Goal: Task Accomplishment & Management: Manage account settings

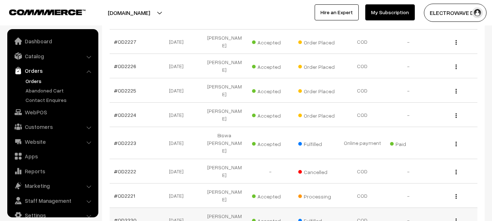
scroll to position [162, 0]
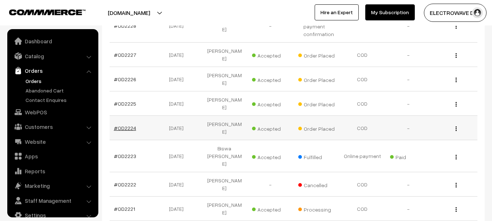
click at [126, 125] on link "#OD2224" at bounding box center [125, 128] width 22 height 6
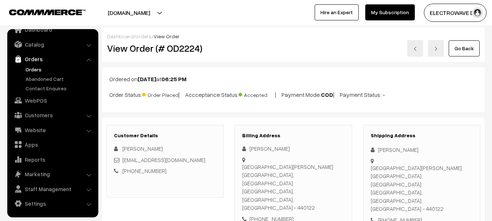
click at [28, 68] on link "Orders" at bounding box center [60, 69] width 72 height 8
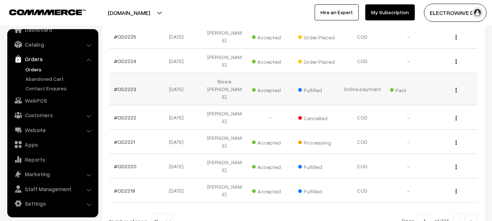
scroll to position [255, 0]
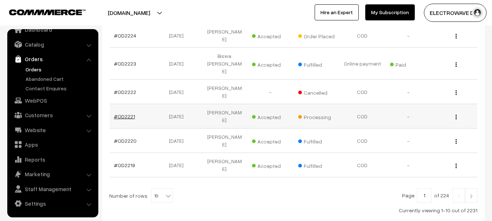
click at [127, 113] on link "#OD2221" at bounding box center [124, 116] width 21 height 6
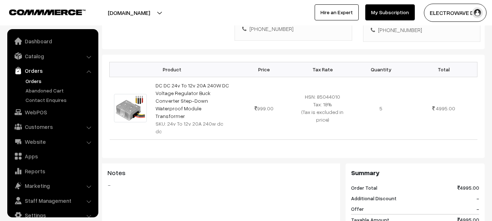
scroll to position [12, 0]
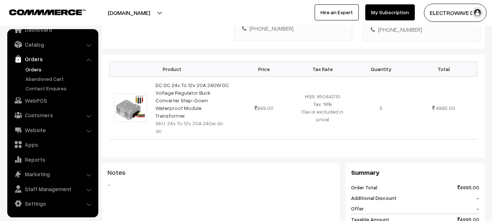
click at [37, 65] on link "Orders" at bounding box center [60, 69] width 72 height 8
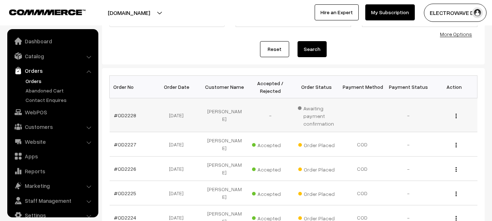
scroll to position [12, 0]
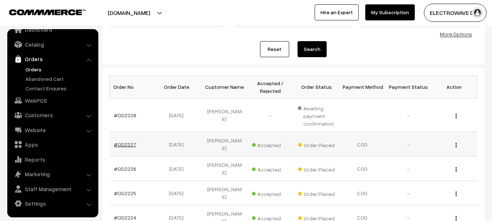
click at [126, 144] on link "#OD2227" at bounding box center [125, 144] width 22 height 6
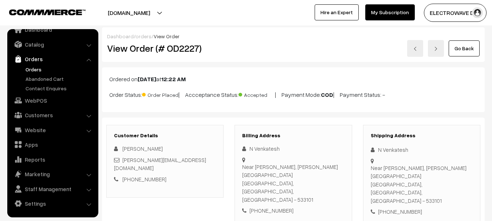
click at [441, 50] on link at bounding box center [436, 48] width 16 height 17
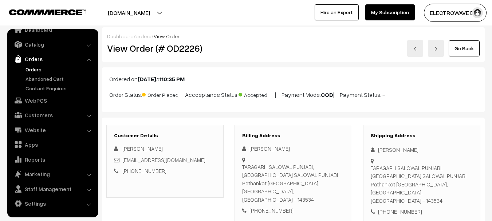
click at [438, 49] on img at bounding box center [435, 49] width 4 height 4
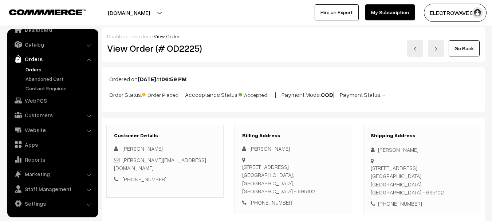
click at [444, 44] on link at bounding box center [436, 48] width 16 height 17
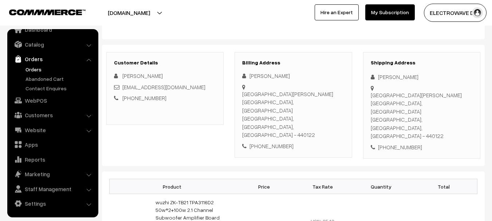
scroll to position [109, 0]
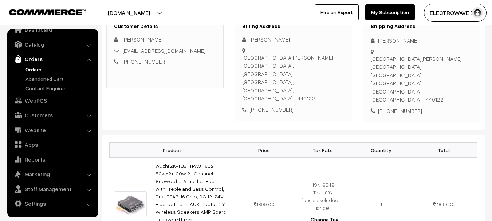
click at [40, 68] on link "Orders" at bounding box center [60, 69] width 72 height 8
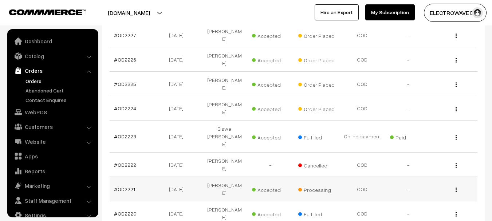
scroll to position [12, 0]
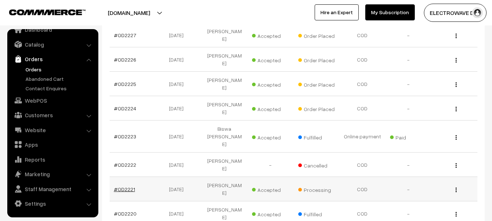
click at [129, 186] on link "#OD2221" at bounding box center [124, 189] width 21 height 6
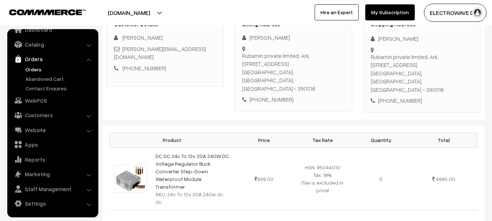
scroll to position [73, 0]
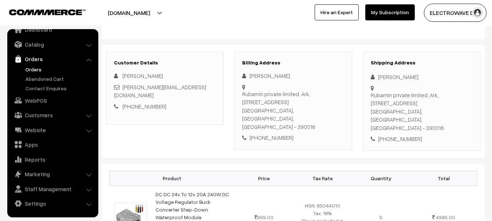
click at [382, 78] on div "[PERSON_NAME]" at bounding box center [421, 77] width 102 height 8
copy div "Arpit"
click at [400, 75] on div "[PERSON_NAME]" at bounding box center [421, 77] width 102 height 8
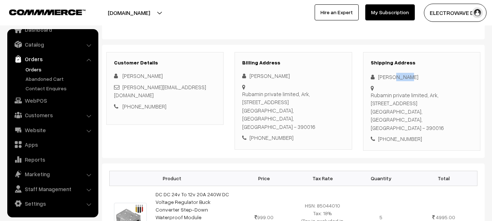
copy div "Sheth"
copy link "rpit.rubamin@yahoo.com"
copy div "Arpit.rubamin@yahoo.com"
copy link "Arpit.rubamin@yahoo.com"
drag, startPoint x: 184, startPoint y: 87, endPoint x: 122, endPoint y: 89, distance: 62.3
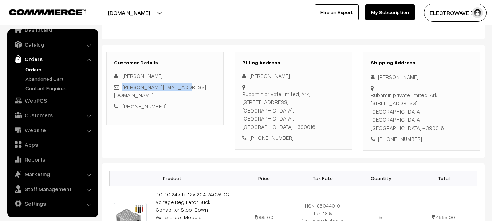
click at [122, 89] on div "Arpit.rubamin@yahoo.com" at bounding box center [165, 91] width 102 height 16
click at [398, 135] on div "+91 7874486058" at bounding box center [421, 139] width 102 height 8
copy div "7874486058"
copy div "Arpit Sheth Rubamin private limited, Ark,4th floor, Sub plot no.1, Shree krishn…"
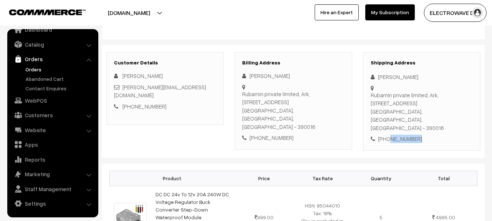
drag, startPoint x: 374, startPoint y: 75, endPoint x: 412, endPoint y: 110, distance: 51.3
click at [412, 110] on div "Shipping Address Arpit Sheth Rubamin private limited, Ark,4th floor, Sub plot n…" at bounding box center [421, 101] width 117 height 99
copy div "Vadodara, Gujarat, India - 390016 +91 7874486058"
drag, startPoint x: 371, startPoint y: 120, endPoint x: 422, endPoint y: 132, distance: 52.7
click at [422, 132] on div "Shipping Address Arpit Sheth Rubamin private limited, Ark,4th floor, Sub plot n…" at bounding box center [421, 101] width 117 height 99
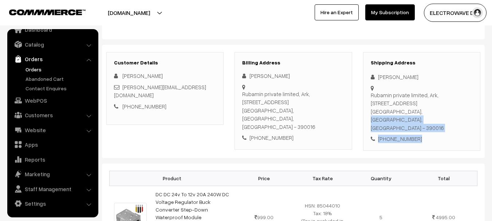
click at [436, 118] on div "Rubamin private limited, Ark,4th floor, Sub plot no.1, Shree krishna industrial…" at bounding box center [421, 111] width 102 height 41
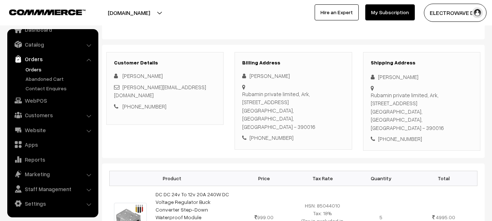
click at [436, 118] on div "Rubamin private limited, Ark,4th floor, Sub plot no.1, Shree krishna industrial…" at bounding box center [421, 111] width 102 height 41
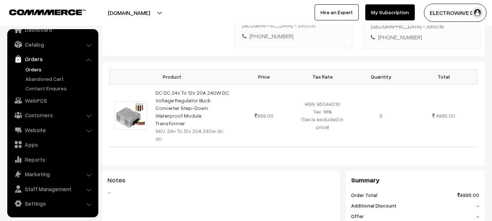
scroll to position [182, 0]
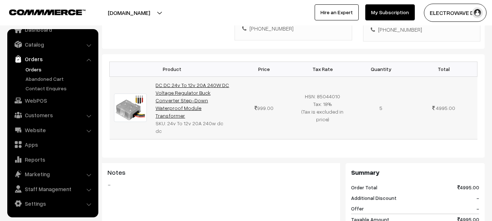
copy link "DC DC 24v To 12v 20A 240W DC Voltage Regulator Buck Converter Step-Down Waterpr…"
drag, startPoint x: 184, startPoint y: 100, endPoint x: 157, endPoint y: 78, distance: 35.7
click at [157, 78] on td "DC DC 24v To 12v 20A 240W DC Voltage Regulator Buck Converter Step-Down Waterpr…" at bounding box center [193, 107] width 84 height 63
copy tr "24v To 12v 20A 240w dc dc"
drag, startPoint x: 165, startPoint y: 108, endPoint x: 250, endPoint y: 109, distance: 84.4
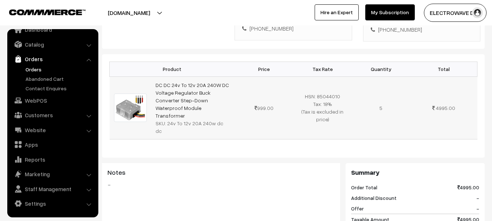
click at [250, 109] on tr "DC DC 24v To 12v 20A 240W DC Voltage Regulator Buck Converter Step-Down Waterpr…" at bounding box center [294, 107] width 368 height 63
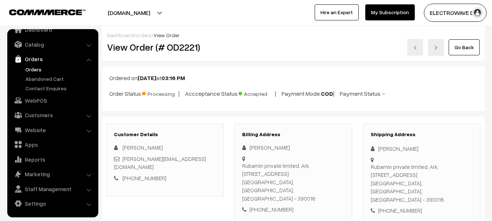
scroll to position [0, 0]
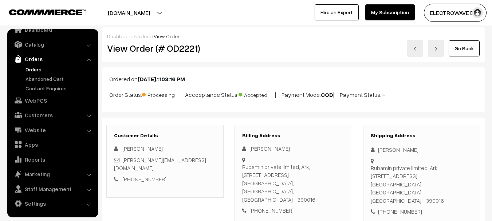
click at [186, 51] on h2 "View Order (# OD2221)" at bounding box center [165, 48] width 117 height 11
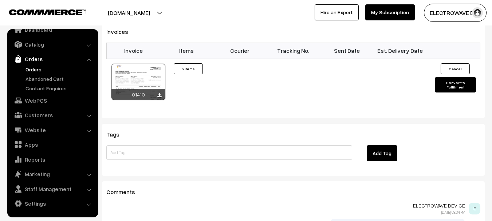
scroll to position [400, 0]
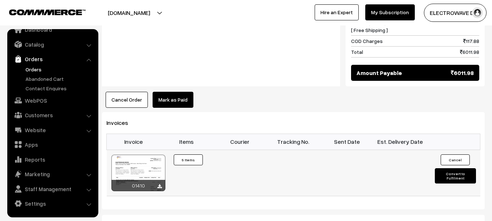
click at [126, 155] on div at bounding box center [138, 173] width 54 height 36
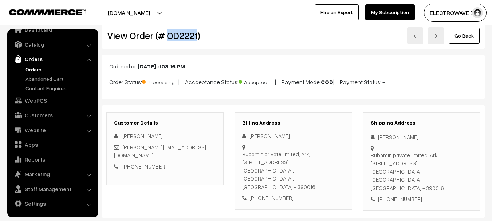
scroll to position [0, 0]
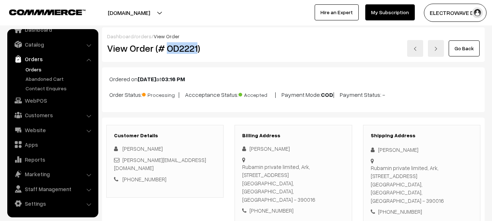
click at [416, 50] on img at bounding box center [415, 49] width 4 height 4
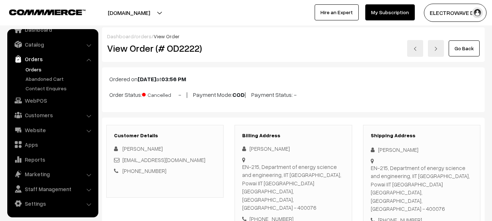
click at [408, 51] on link at bounding box center [415, 48] width 16 height 17
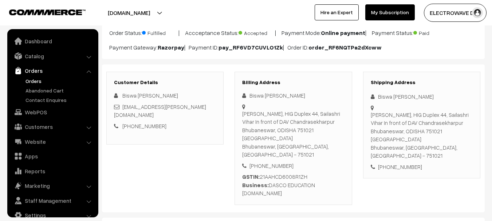
scroll to position [73, 0]
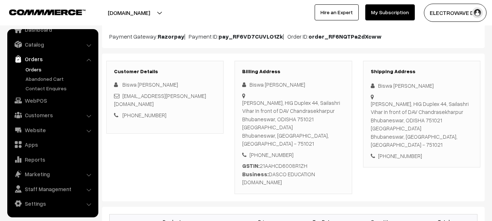
click at [438, 130] on div "[PERSON_NAME], HIG Duplex 44, Sailashri Vihar In front of DAV Chandrasekharpur …" at bounding box center [421, 124] width 102 height 49
copy div "751021"
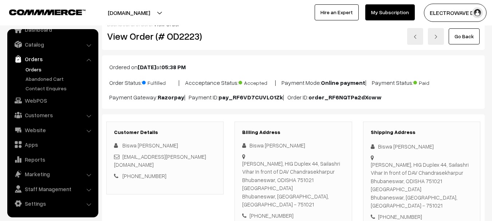
scroll to position [0, 0]
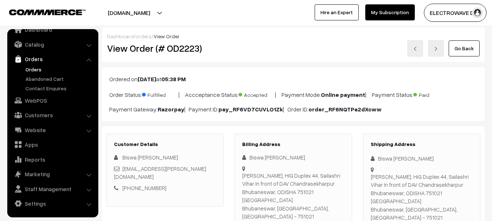
click at [419, 47] on link at bounding box center [415, 48] width 16 height 17
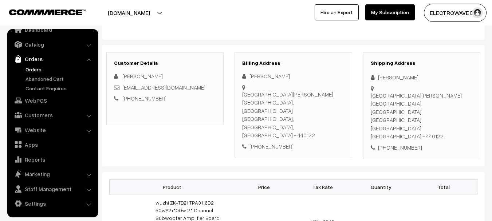
scroll to position [73, 0]
click at [384, 77] on div "Nitin Sinha" at bounding box center [421, 77] width 102 height 8
click at [391, 128] on div "Shipping Address Nitin Sinha 203 Bhupendra Palace Beside Avanti Hospital, Dhant…" at bounding box center [421, 105] width 117 height 107
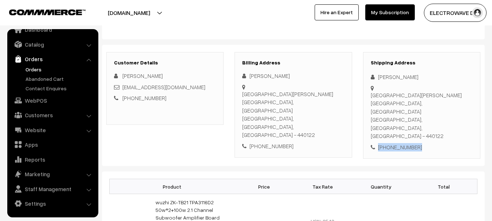
copy div "+91 9860033122"
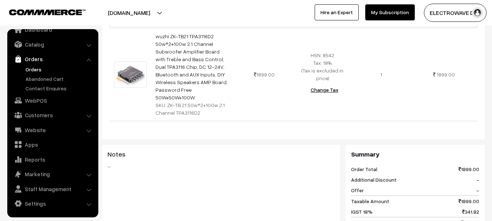
scroll to position [291, 0]
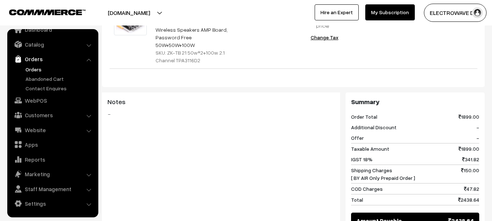
drag, startPoint x: 350, startPoint y: 138, endPoint x: 434, endPoint y: 147, distance: 84.9
click at [434, 147] on div "Summary Order Total 1899.00 Additional Discount - Offer - Taxable Amount 1899.0…" at bounding box center [414, 163] width 139 height 142
copy span "Shipping Charges [ BY AIR Only Prepaid Order ]"
click at [351, 166] on span "Shipping Charges [ BY AIR Only Prepaid Order ]" at bounding box center [383, 173] width 64 height 15
copy div "Shipping Charges [ BY AIR Only Prepaid Order ] 150.00"
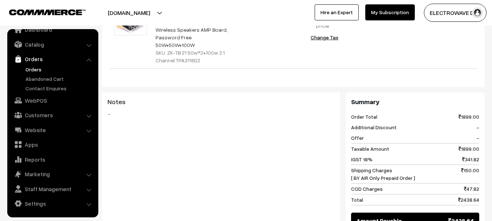
drag, startPoint x: 351, startPoint y: 138, endPoint x: 478, endPoint y: 144, distance: 127.5
click at [481, 145] on div "Summary Order Total 1899.00 Additional Discount - Offer - Taxable Amount 1899.0…" at bounding box center [414, 163] width 139 height 142
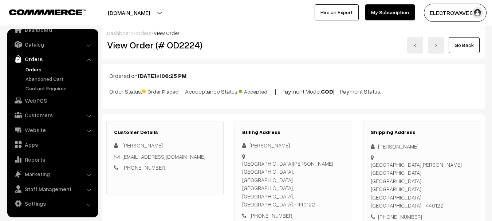
scroll to position [0, 0]
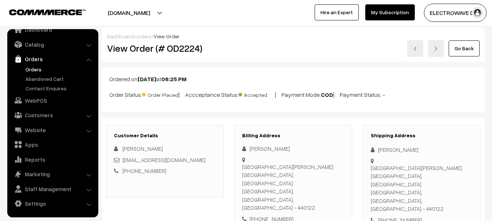
click at [183, 47] on h2 "View Order (# OD2224)" at bounding box center [165, 48] width 117 height 11
copy h2 "OD2224"
click at [381, 148] on div "[PERSON_NAME]" at bounding box center [421, 150] width 102 height 8
click at [381, 148] on div "Nitin Sinha" at bounding box center [421, 150] width 102 height 8
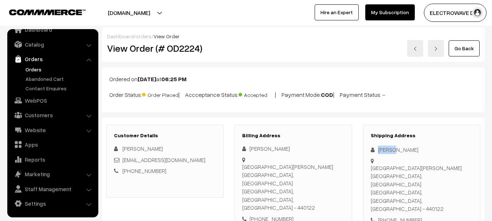
copy div "Nitin"
click at [395, 150] on div "[PERSON_NAME]" at bounding box center [421, 150] width 102 height 8
click at [395, 150] on div "Nitin Sinha" at bounding box center [421, 150] width 102 height 8
copy div "Sinha"
copy link "nitincare@gmail.com"
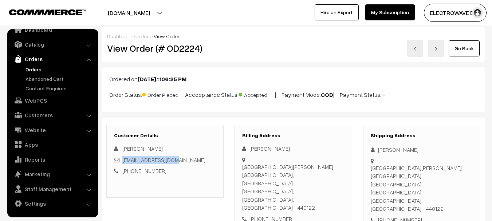
drag, startPoint x: 172, startPoint y: 162, endPoint x: 177, endPoint y: 143, distance: 20.1
click at [123, 159] on div "nitincare@gmail.com" at bounding box center [165, 160] width 102 height 8
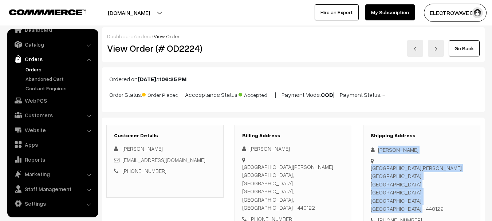
copy div "Nitin Sinha 203 Bhupendra Palace Beside Avanti Hospital, Dhantoli Nagpur, Mahar…"
copy div "Nitin Sinha 203 Bhupendra Palac"
copy div "Nitin Sinha 203 Bhupendra Palace Beside Avanti Hospital, Dhantoli"
drag, startPoint x: 415, startPoint y: 174, endPoint x: 422, endPoint y: 173, distance: 6.6
click at [421, 173] on div "Shipping Address Nitin Sinha 203 Bhupendra Palace Beside Avanti Hospital, Dhant…" at bounding box center [421, 178] width 117 height 107
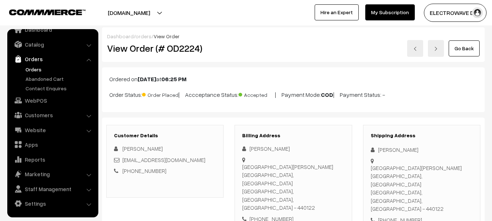
click at [369, 189] on div "Shipping Address Nitin Sinha 203 Bhupendra Palace Beside Avanti Hospital, Dhant…" at bounding box center [421, 178] width 117 height 107
click at [393, 216] on div "+91 9860033122" at bounding box center [421, 220] width 102 height 8
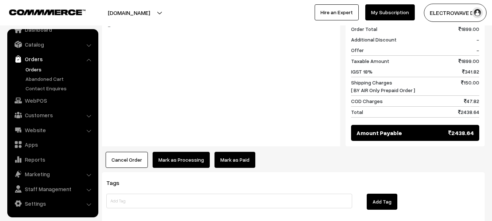
drag, startPoint x: 370, startPoint y: 175, endPoint x: 385, endPoint y: 52, distance: 123.6
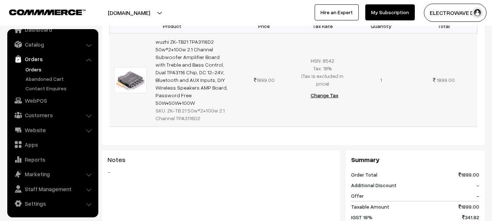
scroll to position [51, 0]
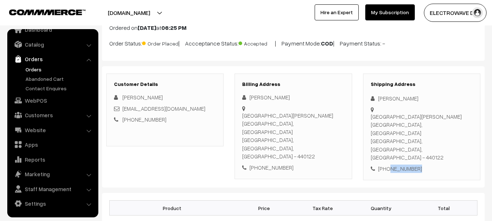
click at [379, 164] on div "+91 9860033122" at bounding box center [421, 168] width 102 height 8
drag, startPoint x: 372, startPoint y: 126, endPoint x: 434, endPoint y: 143, distance: 64.3
click at [434, 143] on div "Shipping Address Nitin Sinha 203 Bhupendra Palace Beside Avanti Hospital, Dhant…" at bounding box center [421, 127] width 117 height 107
click at [448, 132] on div "203 Bhupendra Palace Beside Avanti Hospital, Dhantoli Nagpur, Maharashtra, Indi…" at bounding box center [421, 136] width 102 height 49
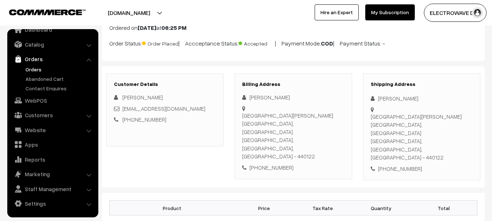
scroll to position [15, 0]
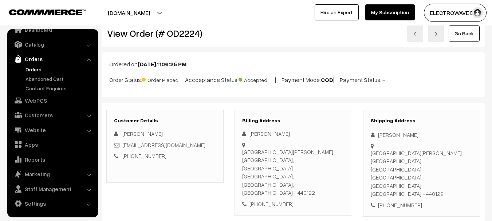
click at [376, 171] on div "203 Bhupendra Palace Beside Avanti Hospital, Dhantoli Nagpur, Maharashtra, Indi…" at bounding box center [421, 173] width 102 height 49
click at [401, 169] on div "203 Bhupendra Palace Beside Avanti Hospital, Dhantoli Nagpur, Maharashtra, Indi…" at bounding box center [421, 173] width 102 height 49
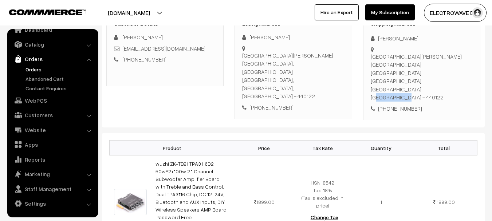
scroll to position [124, 0]
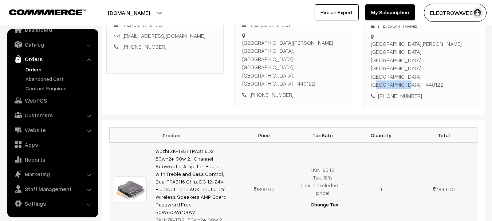
drag, startPoint x: 206, startPoint y: 181, endPoint x: 154, endPoint y: 126, distance: 75.4
click at [154, 143] on td "wuzhi ZK-TB21 TPA3116D2 50w*2+100w 2.1 Channel Subwoofer Amplifier Board with T…" at bounding box center [193, 189] width 84 height 93
drag, startPoint x: 167, startPoint y: 188, endPoint x: 211, endPoint y: 198, distance: 45.3
click at [210, 216] on div "SKU: ZK-TB 21 50w*2+100w 2.1 Channel TPA3116D2" at bounding box center [192, 223] width 75 height 15
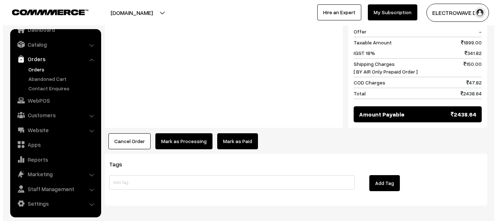
scroll to position [361, 0]
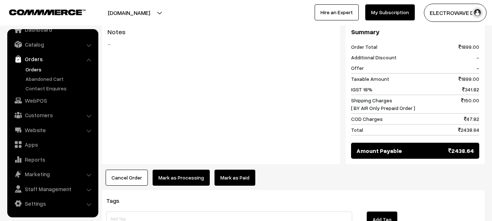
click at [178, 170] on button "Mark as Processing" at bounding box center [180, 178] width 57 height 16
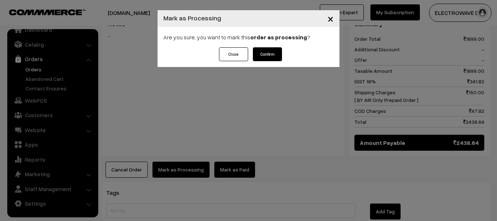
click at [270, 51] on button "Confirm" at bounding box center [267, 54] width 29 height 14
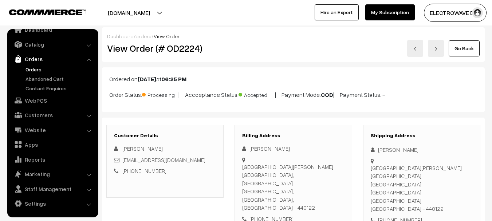
click at [186, 52] on h2 "View Order (# OD2224)" at bounding box center [165, 48] width 117 height 11
click at [186, 51] on h2 "View Order (# OD2224)" at bounding box center [165, 48] width 117 height 11
copy h2 "OD2224"
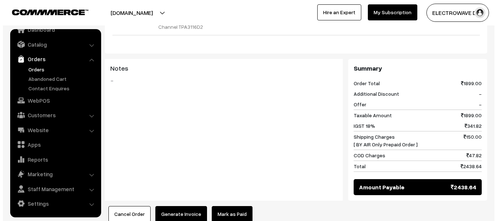
scroll to position [364, 0]
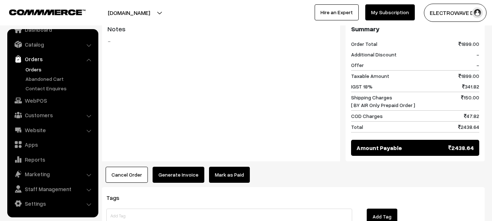
click at [173, 167] on button "Generate Invoice" at bounding box center [178, 175] width 52 height 16
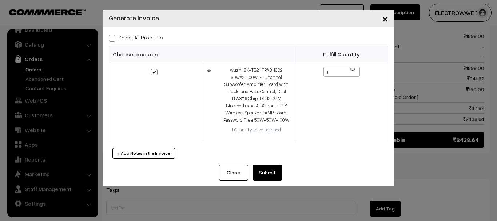
click at [270, 172] on button "Submit" at bounding box center [267, 172] width 29 height 16
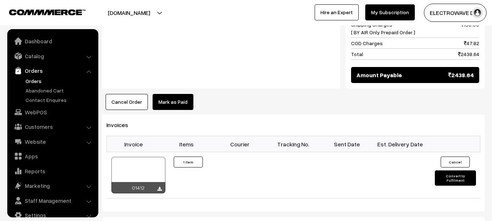
scroll to position [12, 0]
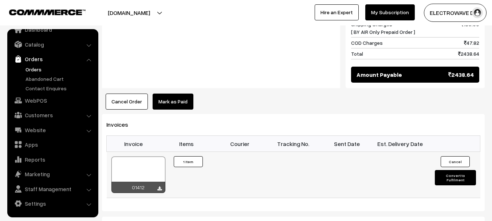
click at [137, 156] on div at bounding box center [138, 174] width 54 height 36
click at [34, 69] on link "Orders" at bounding box center [60, 69] width 72 height 8
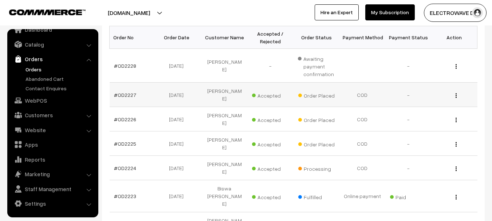
scroll to position [146, 0]
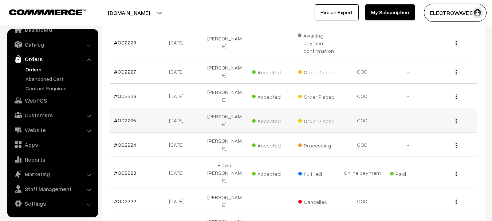
click at [128, 118] on link "#OD2225" at bounding box center [125, 120] width 22 height 6
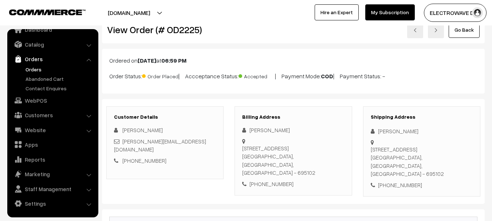
scroll to position [36, 0]
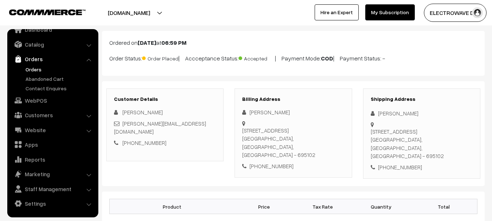
click at [384, 112] on div "[PERSON_NAME]" at bounding box center [421, 113] width 102 height 8
copy div "Muthu"
click at [403, 113] on div "[PERSON_NAME]" at bounding box center [421, 113] width 102 height 8
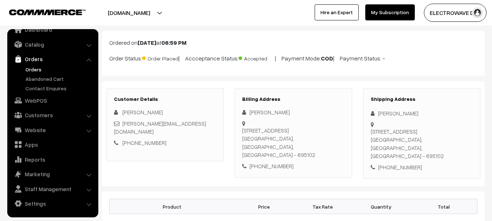
click at [403, 113] on div "[PERSON_NAME]" at bounding box center [421, 113] width 102 height 8
copy div "Krishnan"
drag, startPoint x: 198, startPoint y: 123, endPoint x: 122, endPoint y: 126, distance: 75.7
click at [122, 126] on div "[PERSON_NAME][EMAIL_ADDRESS][DOMAIN_NAME]" at bounding box center [165, 127] width 102 height 16
copy link "[PERSON_NAME][EMAIL_ADDRESS][DOMAIN_NAME]"
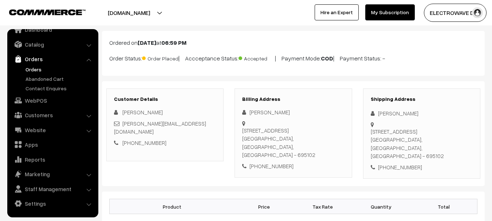
click at [393, 163] on div "[PHONE_NUMBER]" at bounding box center [421, 167] width 102 height 8
copy div "7907277826"
drag, startPoint x: 383, startPoint y: 115, endPoint x: 417, endPoint y: 139, distance: 41.8
click at [417, 139] on div "Shipping Address Muthu Krishnan 13/45, Pallimukku, killimanoor Road, Alamcode, …" at bounding box center [421, 133] width 117 height 91
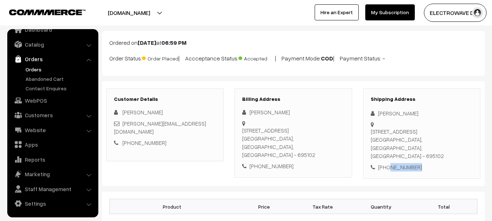
copy div "Muthu Krishnan 13/45, Pallimukku, killimanoor Road, Alamcode, attingal"
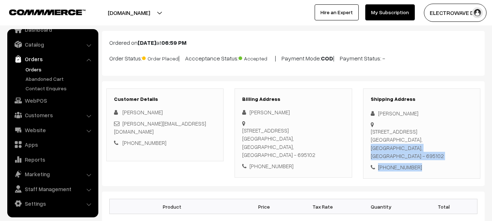
drag, startPoint x: 372, startPoint y: 147, endPoint x: 432, endPoint y: 164, distance: 62.9
click at [432, 164] on div "Shipping Address Muthu Krishnan 13/45, Pallimukku, killimanoor Road, Alamcode, …" at bounding box center [421, 133] width 117 height 91
copy div "Thiruvananthapuram, Kerala, India - 695102 +91 7907277826"
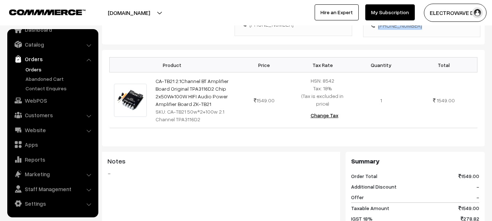
scroll to position [182, 0]
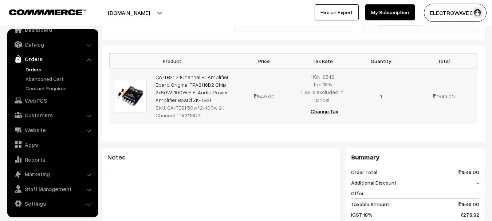
copy tr "CA-TB21 2.1Channel BT Amplifier Board Original TPA3116D2 Chip 2x50W+100W HIFI A…"
drag, startPoint x: 179, startPoint y: 89, endPoint x: 145, endPoint y: 76, distance: 36.6
click at [145, 76] on tr "CA-TB21 2.1Channel BT Amplifier Board Original TPA3116D2 Chip 2x50W+100W HIFI A…" at bounding box center [294, 96] width 368 height 56
copy div "CA-TB21 50w*2+100w 2.1 Channel TPA3116D2"
drag, startPoint x: 172, startPoint y: 103, endPoint x: 206, endPoint y: 105, distance: 33.9
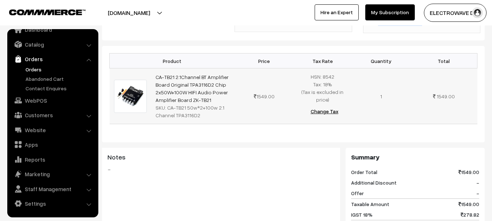
click at [204, 108] on div "SKU: CA-TB21 50w*2+100w 2.1 Channel TPA3116D2" at bounding box center [192, 111] width 75 height 15
copy div "CA-TB21 50w*2+100w 2.1 Channel TPA3116D2"
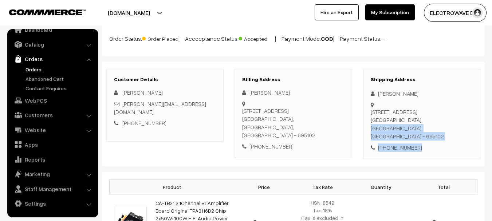
scroll to position [0, 0]
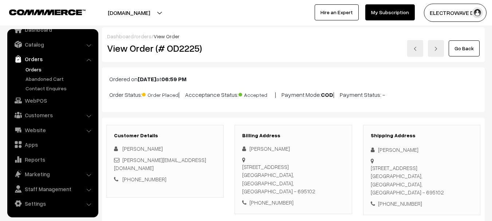
click at [184, 49] on h2 "View Order (# OD2225)" at bounding box center [165, 48] width 117 height 11
copy h2 "OD2225"
click at [366, 73] on div "Ordered on Sep 08, 2025 at 06:59 PM Order Status: Order Placed | Accceptance St…" at bounding box center [293, 89] width 382 height 45
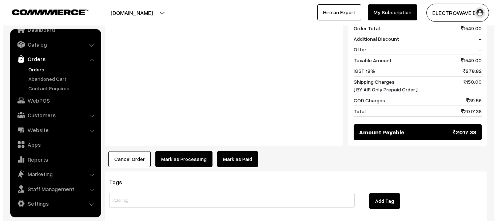
scroll to position [327, 0]
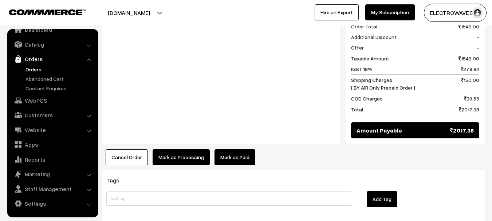
click at [351, 76] on span "Shipping Charges [ BY AIR Only Prepaid Order ]" at bounding box center [383, 83] width 64 height 15
click at [195, 155] on button "Mark as Processing" at bounding box center [180, 157] width 57 height 16
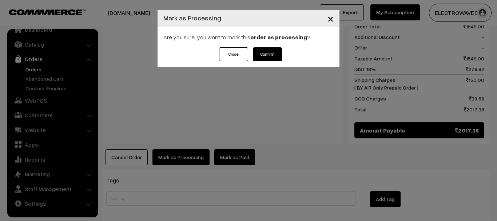
click at [267, 51] on button "Confirm" at bounding box center [267, 54] width 29 height 14
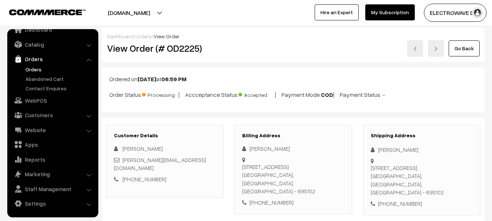
click at [184, 52] on h2 "View Order (# OD2225)" at bounding box center [165, 48] width 117 height 11
copy h2 "OD2225"
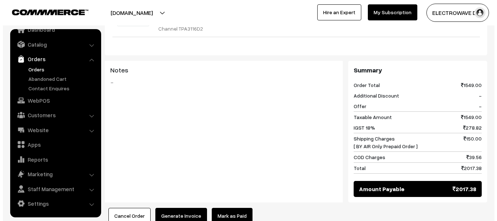
scroll to position [327, 0]
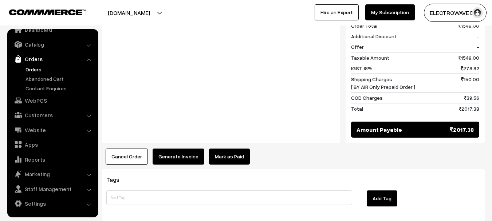
click at [176, 148] on button "Generate Invoice" at bounding box center [178, 156] width 52 height 16
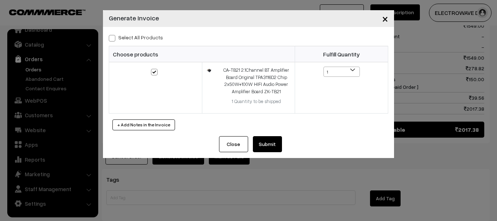
click at [274, 147] on button "Submit" at bounding box center [267, 144] width 29 height 16
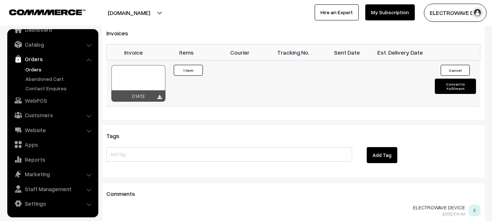
scroll to position [473, 0]
click at [142, 71] on div at bounding box center [138, 83] width 54 height 36
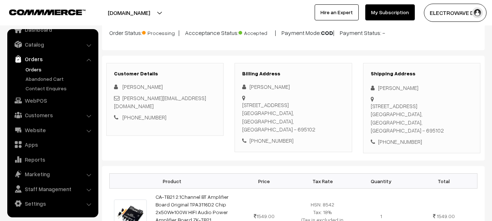
scroll to position [0, 0]
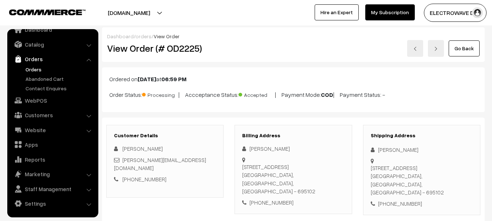
click at [412, 46] on link at bounding box center [415, 48] width 16 height 17
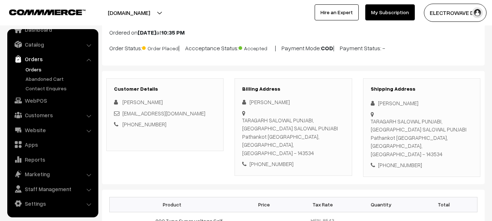
scroll to position [73, 0]
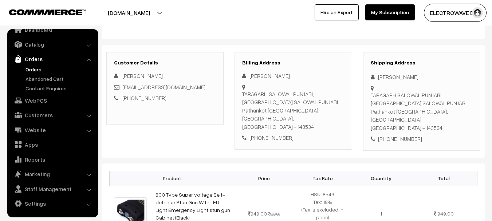
click at [385, 78] on div "[PERSON_NAME]" at bounding box center [421, 77] width 102 height 8
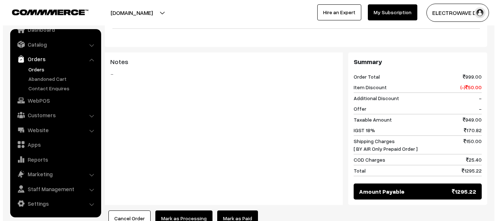
scroll to position [291, 0]
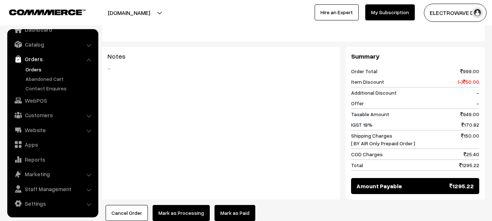
click at [183, 205] on button "Mark as Processing" at bounding box center [180, 213] width 57 height 16
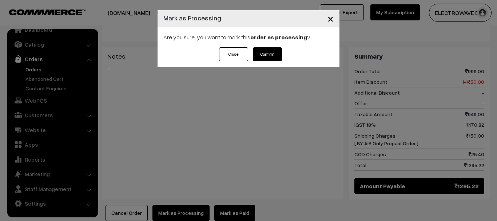
click at [269, 50] on button "Confirm" at bounding box center [267, 54] width 29 height 14
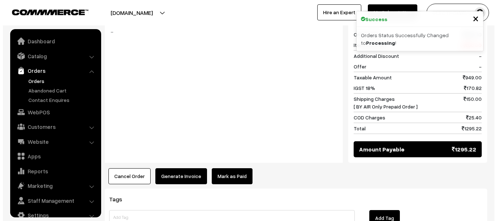
scroll to position [12, 0]
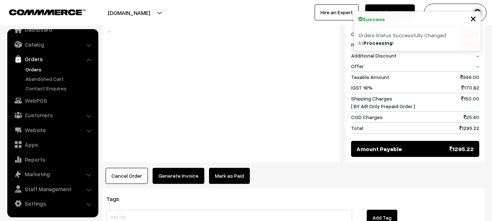
click at [175, 168] on button "Generate Invoice" at bounding box center [178, 176] width 52 height 16
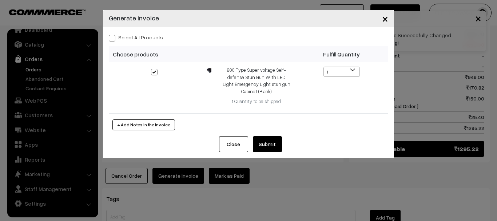
click at [269, 140] on button "Submit" at bounding box center [267, 144] width 29 height 16
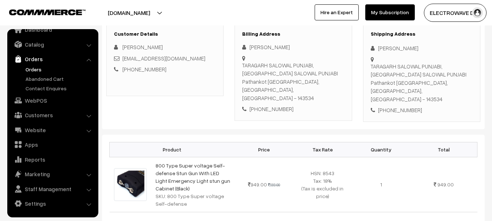
scroll to position [37, 0]
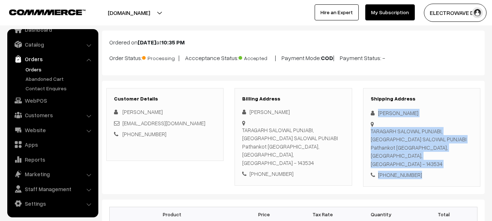
drag, startPoint x: 376, startPoint y: 110, endPoint x: 453, endPoint y: 154, distance: 88.2
click at [453, 154] on div "Shipping Address [PERSON_NAME] [GEOGRAPHIC_DATA] PUNJABI, [GEOGRAPHIC_DATA] PUN…" at bounding box center [421, 137] width 117 height 99
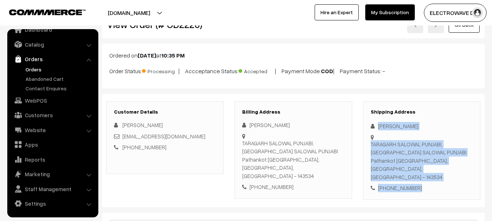
scroll to position [36, 0]
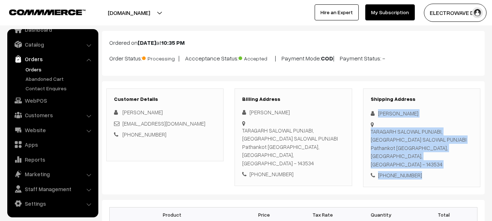
click at [420, 118] on div "Shipping Address [PERSON_NAME] [GEOGRAPHIC_DATA] PUNJABI, [GEOGRAPHIC_DATA] PUN…" at bounding box center [421, 137] width 117 height 99
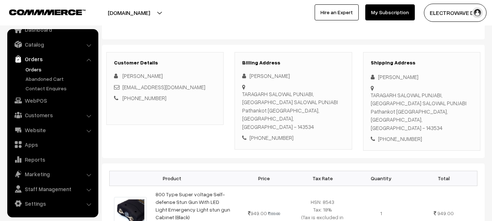
scroll to position [109, 0]
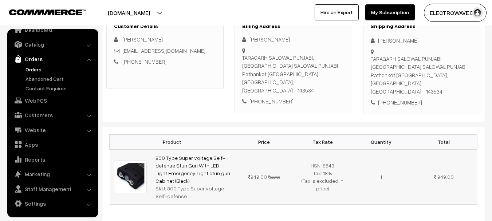
drag, startPoint x: 166, startPoint y: 174, endPoint x: 176, endPoint y: 179, distance: 11.1
click at [176, 184] on div "SKU: 800 Type Super voltage Self-defense" at bounding box center [192, 191] width 75 height 15
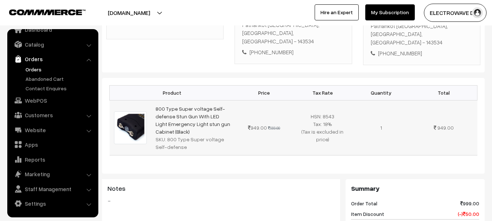
scroll to position [146, 0]
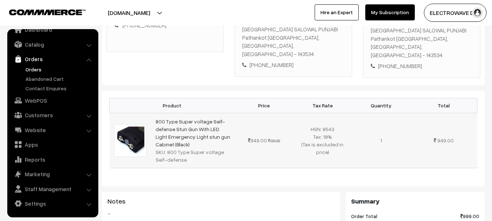
click at [176, 148] on div "SKU: 800 Type Super voltage Self-defense" at bounding box center [192, 155] width 75 height 15
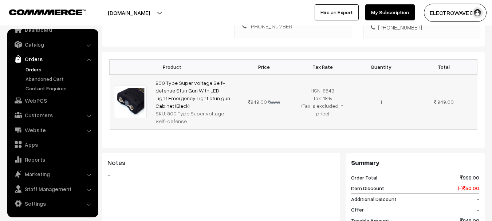
scroll to position [255, 0]
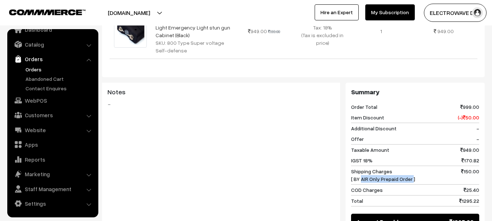
drag, startPoint x: 360, startPoint y: 164, endPoint x: 411, endPoint y: 164, distance: 51.3
click at [411, 167] on span "Shipping Charges [ BY AIR Only Prepaid Order ]" at bounding box center [383, 174] width 64 height 15
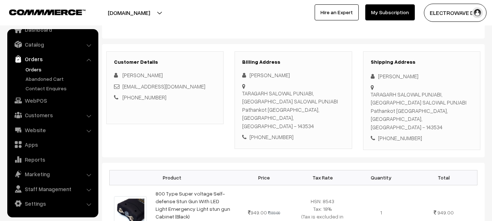
scroll to position [73, 0]
drag, startPoint x: 380, startPoint y: 122, endPoint x: 375, endPoint y: 123, distance: 4.9
click at [375, 135] on div "+91 6283298704" at bounding box center [421, 139] width 102 height 8
copy div "+91 6283298704"
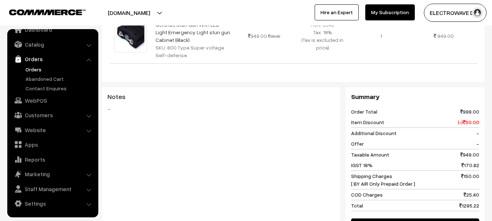
scroll to position [291, 0]
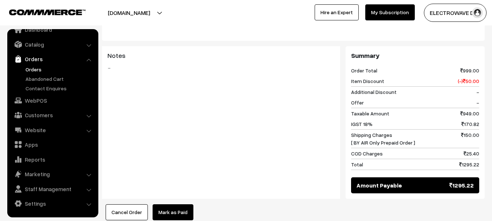
copy div "Shipping Charges [ BY AIR Only Prepaid Order ] 150.00"
drag, startPoint x: 349, startPoint y: 118, endPoint x: 489, endPoint y: 128, distance: 140.8
click at [489, 128] on div "Dashboard / orders / View Order View Order (# OD2226) Go Back Ordered on Sep 08…" at bounding box center [246, 97] width 492 height 723
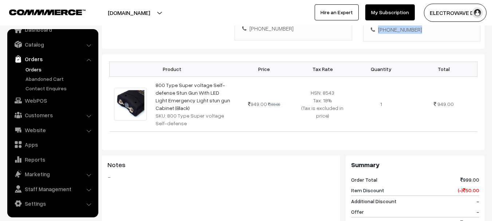
scroll to position [109, 0]
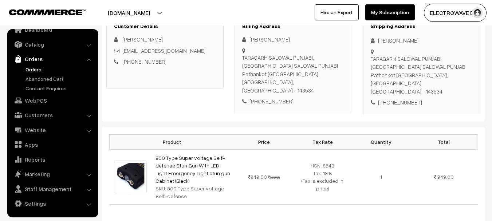
click at [399, 98] on div "[PHONE_NUMBER]" at bounding box center [421, 102] width 102 height 8
copy div "6283298704"
click at [454, 73] on div "TARAGARH SALOWAL PUNJABI, TARAGARH SALOWAL PUNJABI Pathankot Punjab, Punjab, In…" at bounding box center [421, 75] width 102 height 41
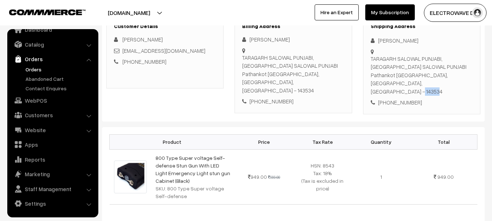
copy div "143534"
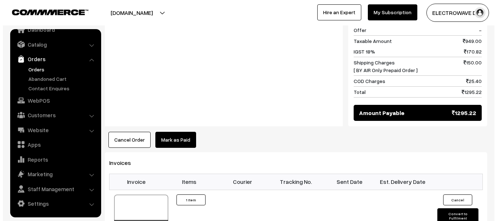
scroll to position [364, 0]
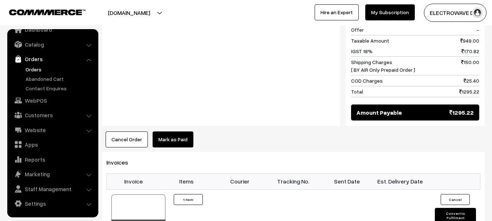
click at [167, 131] on link "Mark as Paid" at bounding box center [172, 139] width 41 height 16
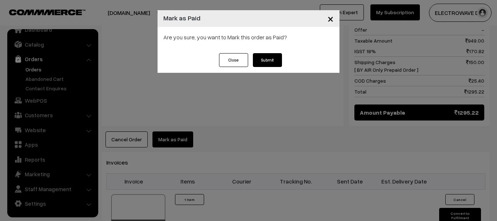
click at [334, 17] on button "×" at bounding box center [331, 18] width 18 height 23
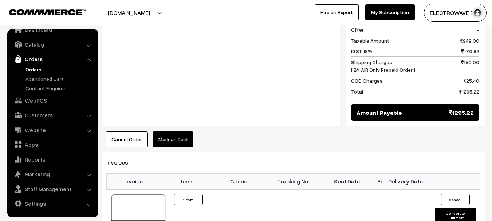
click at [122, 131] on button "Cancel Order" at bounding box center [127, 139] width 42 height 16
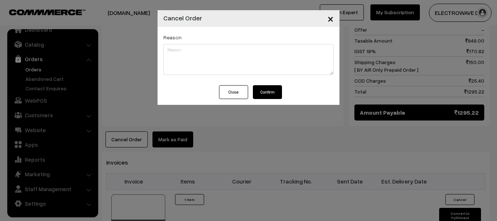
click at [263, 88] on button "Confirm" at bounding box center [267, 92] width 29 height 14
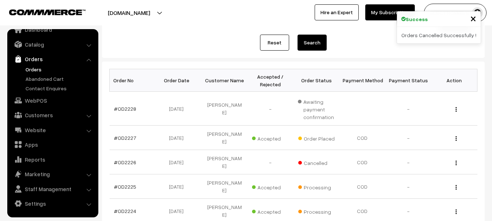
scroll to position [146, 0]
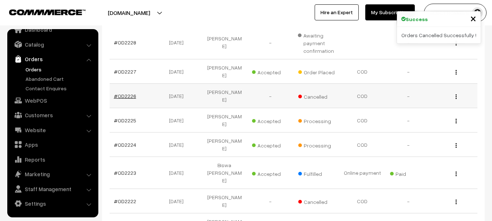
click at [121, 93] on link "#OD2226" at bounding box center [125, 96] width 22 height 6
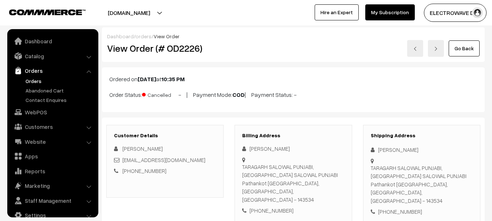
scroll to position [12, 0]
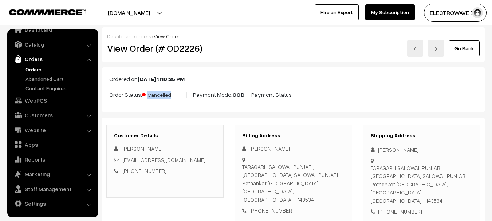
drag, startPoint x: 140, startPoint y: 97, endPoint x: 174, endPoint y: 96, distance: 34.2
click at [174, 96] on p "Order Status: Cancelled - | Payment Mode: COD | Payment Status: -" at bounding box center [293, 94] width 368 height 10
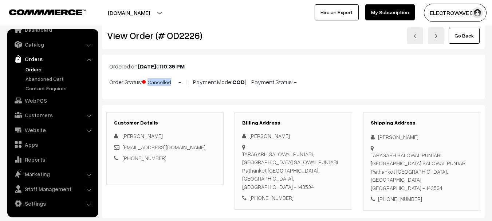
scroll to position [0, 0]
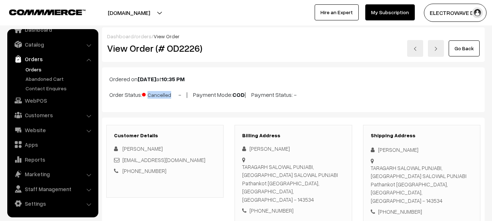
click at [414, 49] on img at bounding box center [415, 49] width 4 height 4
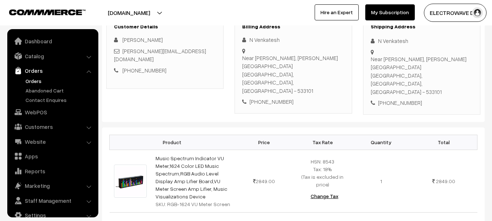
scroll to position [12, 0]
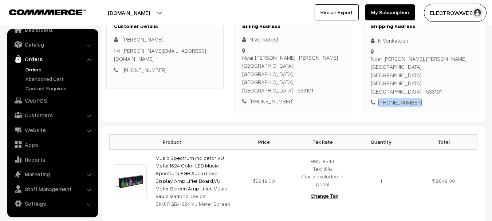
drag, startPoint x: 414, startPoint y: 88, endPoint x: 376, endPoint y: 91, distance: 38.3
click at [376, 91] on div "Shipping Address N Venkatesh Near Saibaba temple, Ganapathi nagar mallayyapeta …" at bounding box center [421, 65] width 117 height 99
click at [380, 41] on div "N Venkatesh" at bounding box center [421, 40] width 102 height 8
click at [396, 39] on div "N Venkatesh" at bounding box center [421, 40] width 102 height 8
copy div "Venkatesh"
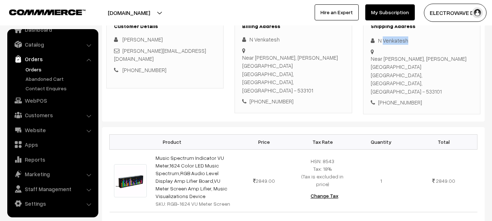
click at [396, 39] on div "N Venkatesh" at bounding box center [421, 40] width 102 height 8
click at [379, 39] on div "N Venkatesh" at bounding box center [421, 40] width 102 height 8
copy link "[PERSON_NAME][EMAIL_ADDRESS][DOMAIN_NAME]"
drag, startPoint x: 197, startPoint y: 53, endPoint x: 123, endPoint y: 51, distance: 73.5
click at [123, 51] on div "[PERSON_NAME][EMAIL_ADDRESS][DOMAIN_NAME]" at bounding box center [165, 55] width 102 height 16
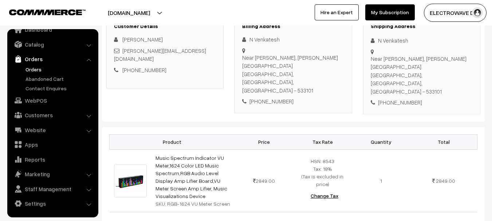
click at [393, 98] on div "[PHONE_NUMBER]" at bounding box center [421, 102] width 102 height 8
copy div "9010509206"
copy div "N Venkatesh Near Saibaba temple, Ganapathi nagar mallayyapeta"
drag, startPoint x: 377, startPoint y: 37, endPoint x: 405, endPoint y: 68, distance: 42.8
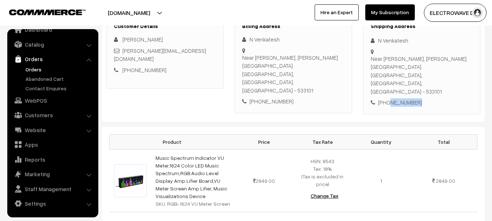
click at [405, 68] on div "Shipping Address N Venkatesh Near Saibaba temple, Ganapathi nagar mallayyapeta …" at bounding box center [421, 65] width 117 height 99
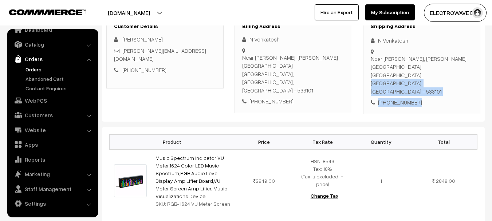
copy div "Rajahmundry, Andhra Pradesh, India - 533101 +91 9010509206"
drag, startPoint x: 371, startPoint y: 76, endPoint x: 438, endPoint y: 93, distance: 69.5
click at [438, 93] on div "Shipping Address N Venkatesh Near Saibaba temple, Ganapathi nagar mallayyapeta …" at bounding box center [421, 65] width 117 height 99
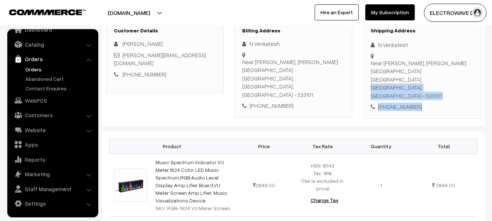
scroll to position [146, 0]
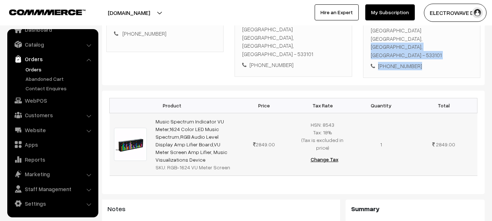
copy tr "Music Spectrum Indicator VU Meter,1624 Color LED Music Spectrum,RGB Audio Level…"
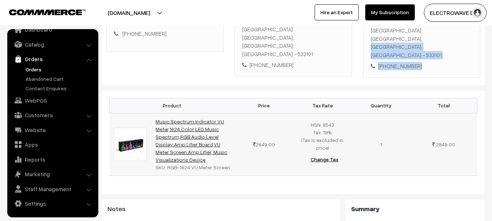
copy link "Music Spectrum Indicator VU Meter,1624 Color LED Music Spectrum,RGB Audio Level…"
drag, startPoint x: 174, startPoint y: 144, endPoint x: 156, endPoint y: 104, distance: 43.8
click at [156, 113] on td "Music Spectrum Indicator VU Meter,1624 Color LED Music Spectrum,RGB Audio Level…" at bounding box center [193, 144] width 84 height 63
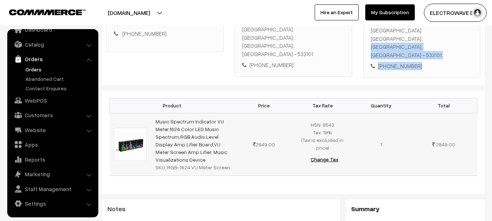
copy tr "RGB-1624 VU Meter Screen"
drag, startPoint x: 166, startPoint y: 151, endPoint x: 238, endPoint y: 152, distance: 72.4
click at [238, 152] on tr "Music Spectrum Indicator VU Meter,1624 Color LED Music Spectrum,RGB Audio Level…" at bounding box center [294, 144] width 368 height 63
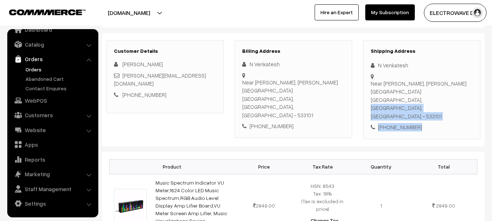
scroll to position [0, 0]
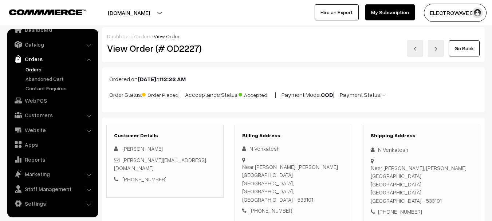
click at [193, 47] on h2 "View Order (# OD2227)" at bounding box center [165, 48] width 117 height 11
copy h2 "OD2227"
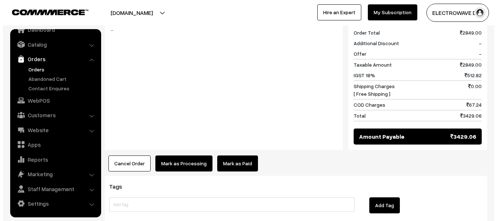
scroll to position [364, 0]
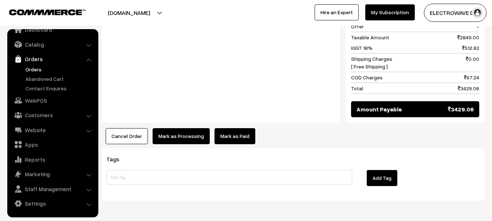
click at [192, 128] on button "Mark as Processing" at bounding box center [180, 136] width 57 height 16
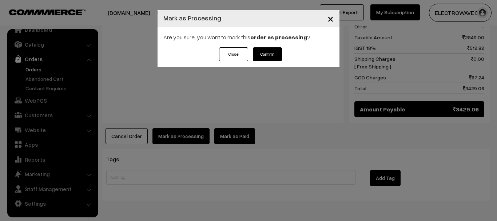
click at [264, 58] on button "Confirm" at bounding box center [267, 54] width 29 height 14
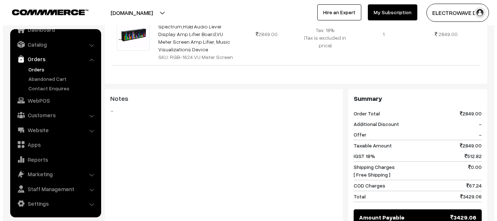
scroll to position [374, 0]
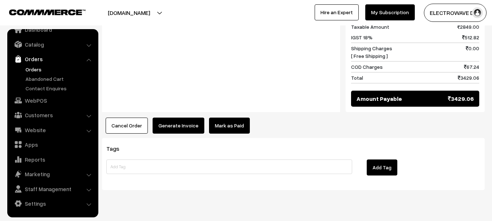
click at [181, 118] on button "Generate Invoice" at bounding box center [178, 126] width 52 height 16
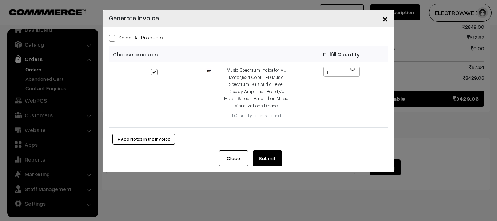
click at [267, 155] on button "Submit" at bounding box center [267, 158] width 29 height 16
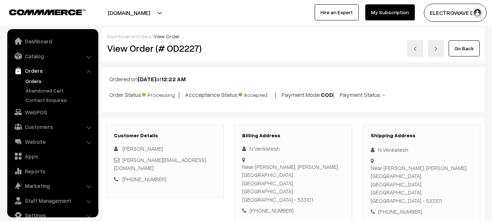
scroll to position [374, 0]
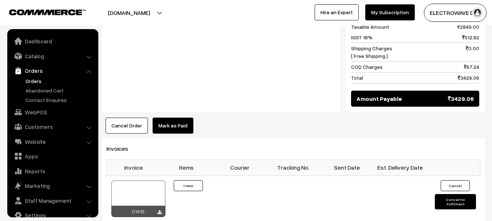
click at [142, 180] on div at bounding box center [138, 198] width 54 height 36
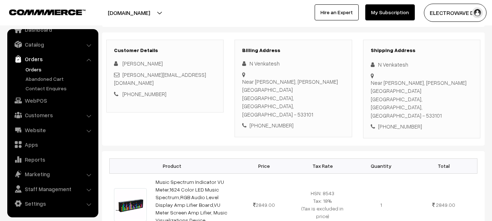
scroll to position [73, 0]
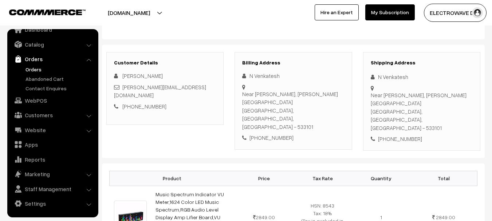
click at [382, 78] on div "N Venkatesh" at bounding box center [421, 77] width 102 height 8
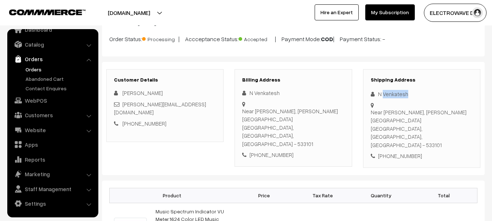
scroll to position [0, 0]
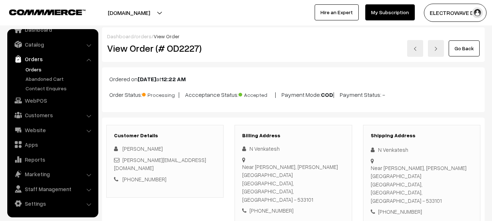
click at [183, 55] on div "View Order (# OD2227)" at bounding box center [166, 48] width 128 height 17
copy h2 "OD2227"
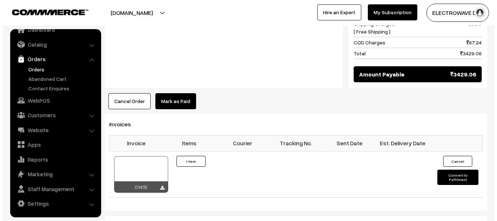
scroll to position [400, 0]
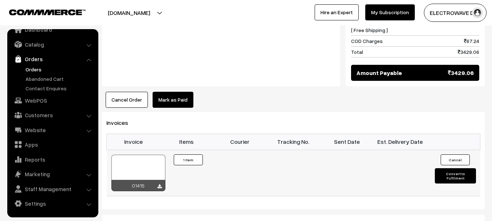
click at [447, 168] on button "Convert to Fulfilment" at bounding box center [454, 175] width 41 height 15
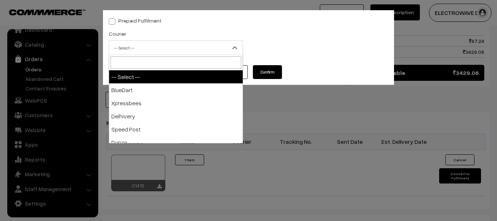
click at [166, 50] on span "-- Select --" at bounding box center [176, 47] width 134 height 13
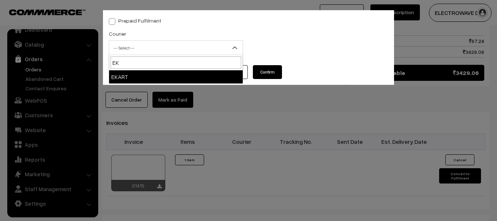
type input "EK"
select select "9"
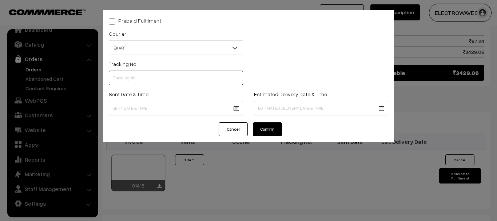
click at [151, 76] on input "text" at bounding box center [176, 78] width 134 height 15
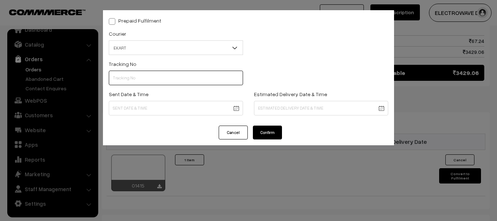
paste input "SOSC1002122828"
type input "SOSC1002122828"
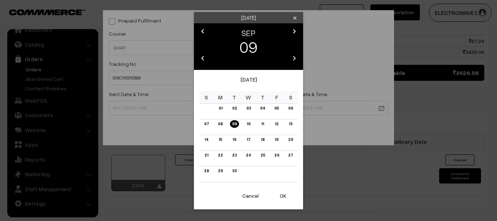
click at [280, 192] on button "OK" at bounding box center [283, 196] width 29 height 16
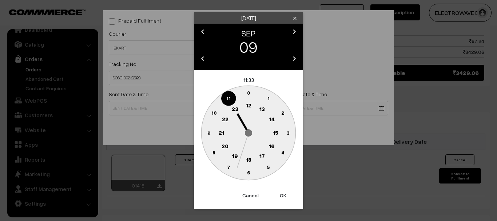
click at [280, 192] on button "OK" at bounding box center [283, 195] width 29 height 16
type input "09-09-2025 11:33"
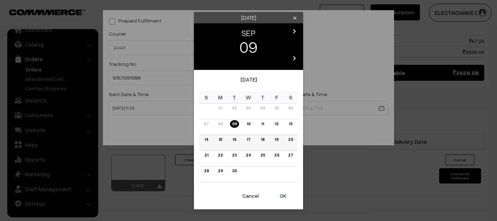
click at [218, 139] on link "15" at bounding box center [221, 140] width 8 height 8
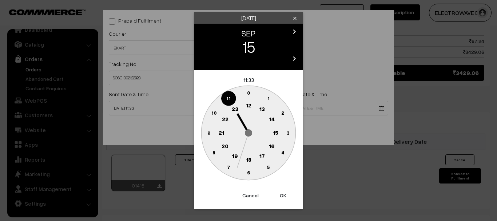
click at [283, 195] on button "OK" at bounding box center [283, 195] width 29 height 16
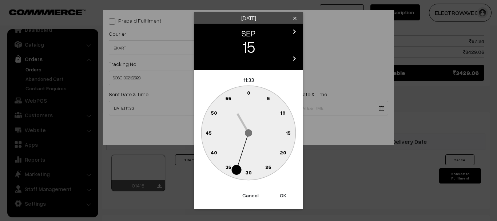
click at [283, 195] on button "OK" at bounding box center [283, 195] width 29 height 16
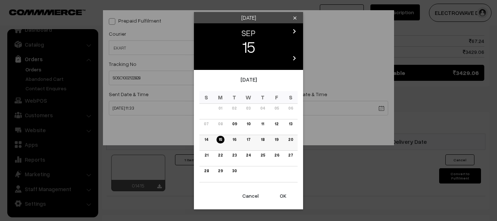
click at [207, 140] on link "14" at bounding box center [206, 140] width 8 height 8
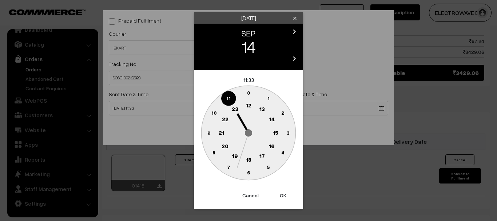
click at [280, 196] on button "OK" at bounding box center [283, 195] width 29 height 16
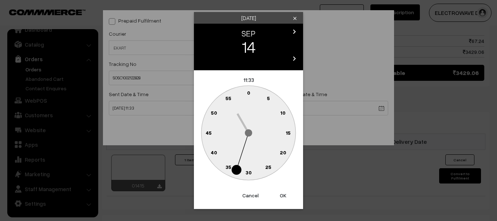
click at [280, 196] on button "OK" at bounding box center [283, 195] width 29 height 16
type input "14-09-2025 11:33"
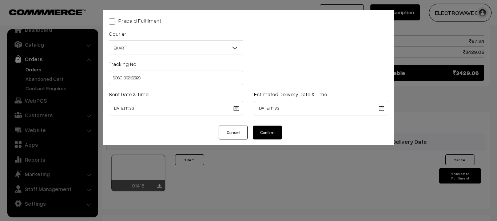
click at [267, 134] on button "Confirm" at bounding box center [267, 133] width 29 height 14
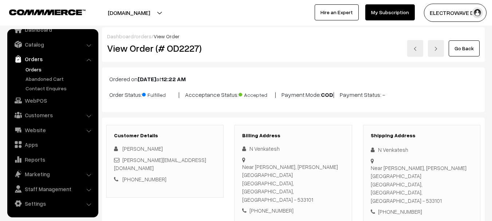
click img
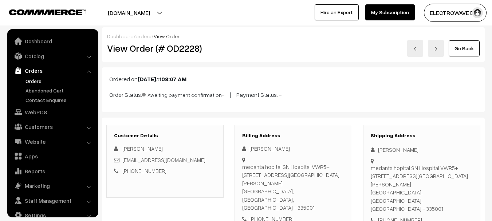
scroll to position [12, 0]
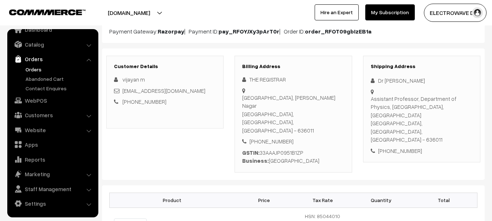
scroll to position [73, 0]
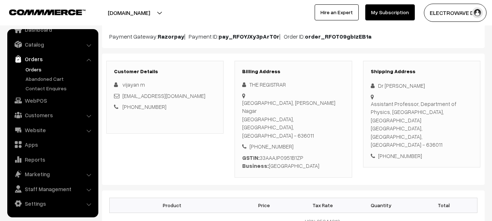
click at [34, 70] on link "Orders" at bounding box center [60, 69] width 72 height 8
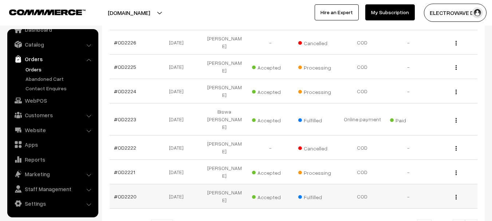
scroll to position [218, 0]
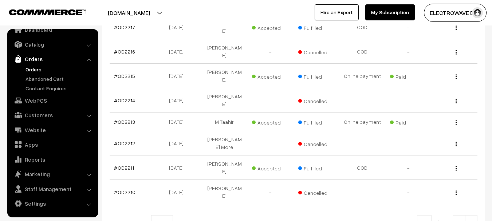
scroll to position [245, 0]
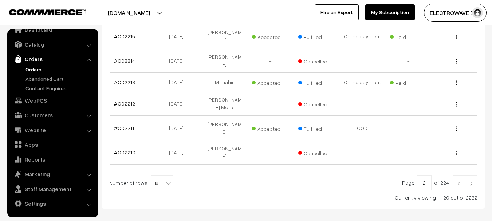
click at [456, 181] on img at bounding box center [458, 183] width 7 height 4
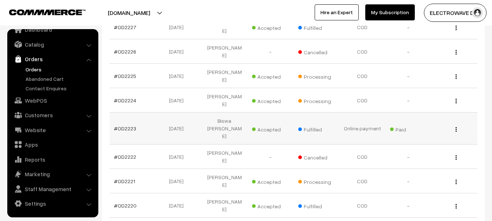
scroll to position [266, 0]
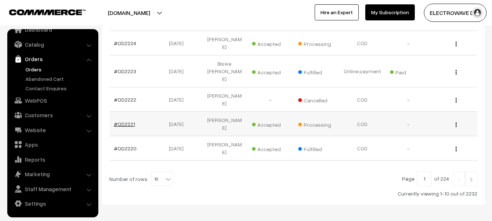
click at [122, 121] on link "#OD2221" at bounding box center [124, 124] width 21 height 6
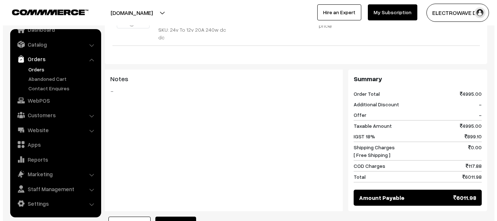
scroll to position [364, 0]
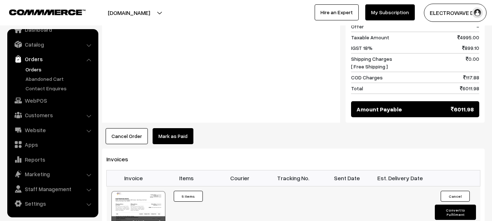
click at [445, 204] on button "Convert to Fulfilment" at bounding box center [454, 211] width 41 height 15
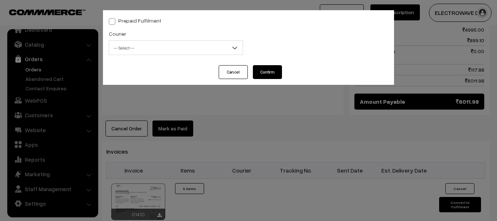
click at [167, 47] on span "-- Select --" at bounding box center [176, 47] width 134 height 13
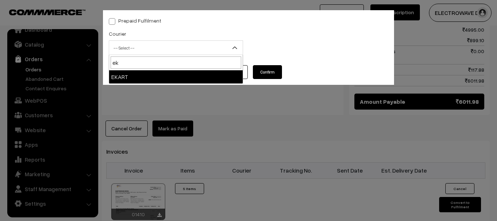
type input "ek"
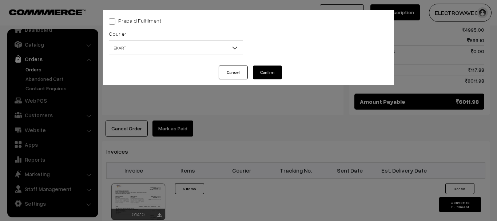
select select "9"
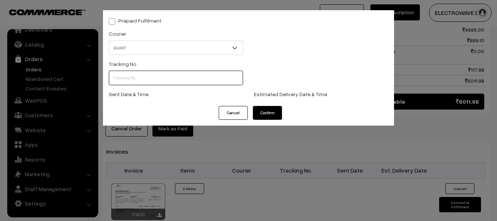
click at [144, 80] on input "text" at bounding box center [176, 78] width 134 height 15
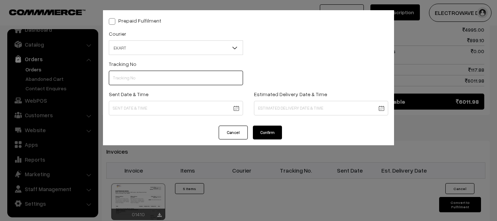
paste input "SBBC1002134068"
type input "SBBC1002134068"
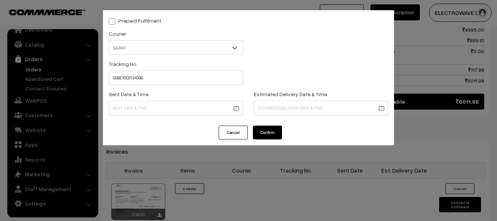
click at [203, 110] on body "Thank you for showing interest. Our team will call you shortly. Close [DOMAIN_N…" at bounding box center [248, 29] width 497 height 786
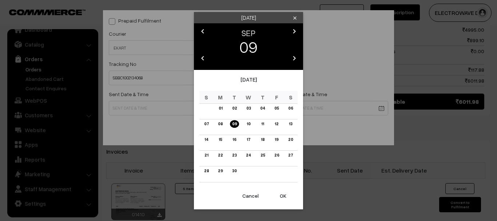
click at [281, 200] on button "OK" at bounding box center [283, 196] width 29 height 16
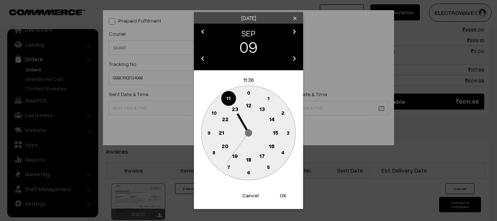
click at [281, 200] on button "OK" at bounding box center [283, 195] width 29 height 16
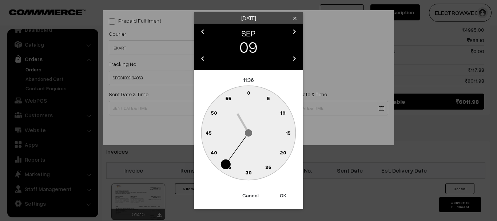
click at [281, 200] on button "OK" at bounding box center [283, 195] width 29 height 16
type input "[DATE] 11:36"
click at [281, 200] on div "Prepaid Fulfilment Courier -- Select -- BlueDart Xpressbees Delhivery Speed Pos…" at bounding box center [248, 110] width 497 height 221
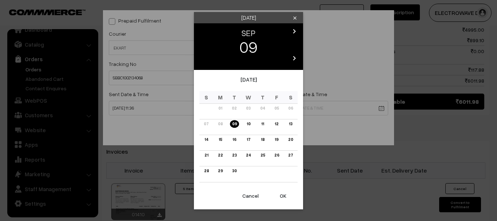
drag, startPoint x: 263, startPoint y: 102, endPoint x: 229, endPoint y: 128, distance: 42.7
click at [262, 102] on body "Thank you for showing interest. Our team will call you shortly. Close [DOMAIN_N…" at bounding box center [248, 29] width 497 height 786
click at [220, 140] on link "15" at bounding box center [221, 140] width 8 height 8
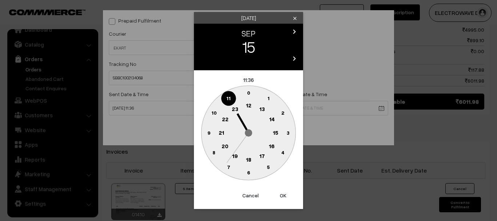
click at [282, 199] on button "OK" at bounding box center [283, 195] width 29 height 16
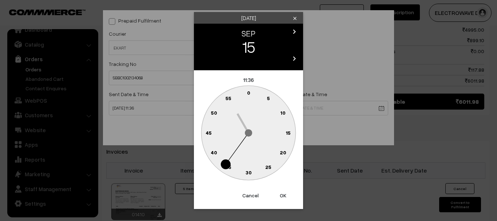
click at [282, 198] on button "OK" at bounding box center [283, 195] width 29 height 16
type input "[DATE] 11:36"
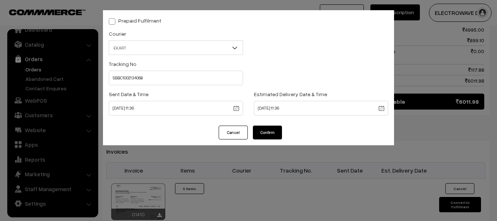
click at [268, 134] on button "Confirm" at bounding box center [267, 133] width 29 height 14
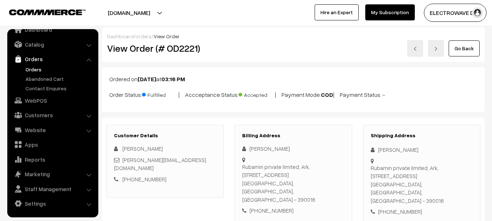
click at [27, 67] on link "Orders" at bounding box center [60, 69] width 72 height 8
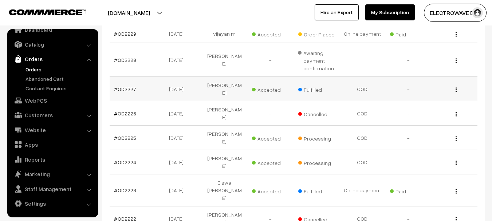
scroll to position [182, 0]
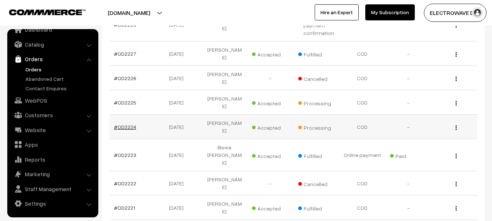
click at [127, 124] on link "#OD2224" at bounding box center [125, 127] width 22 height 6
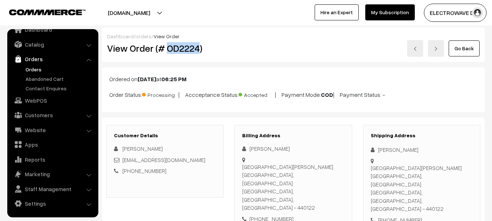
click at [175, 47] on h2 "View Order (# OD2224)" at bounding box center [165, 48] width 117 height 11
copy h2 "OD2224"
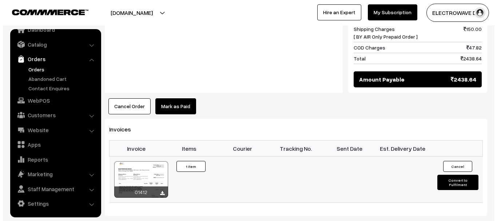
scroll to position [437, 0]
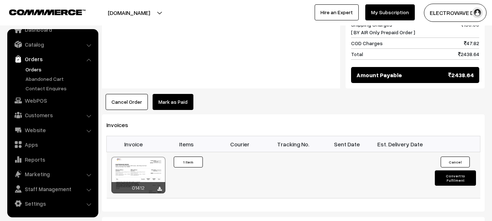
click at [453, 170] on button "Convert to Fulfilment" at bounding box center [454, 177] width 41 height 15
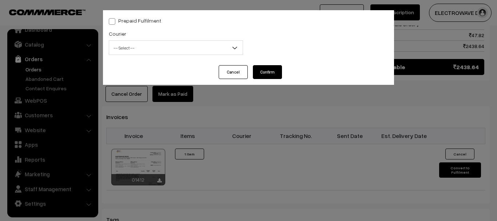
click at [172, 51] on span "-- Select --" at bounding box center [176, 47] width 134 height 13
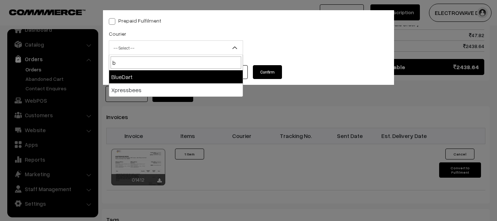
type input "b"
select select "2"
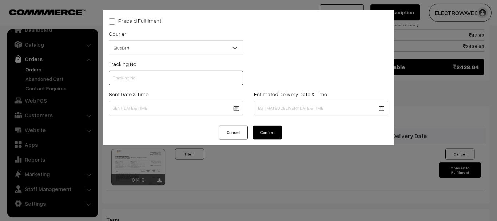
click at [165, 74] on input "text" at bounding box center [176, 78] width 134 height 15
paste input "78003198184"
type input "78003198184"
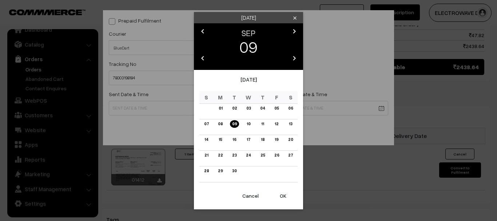
click at [282, 198] on button "OK" at bounding box center [283, 196] width 29 height 16
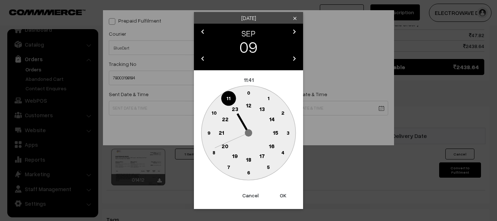
click at [282, 198] on button "OK" at bounding box center [283, 195] width 29 height 16
type input "09-09-2025 11:41"
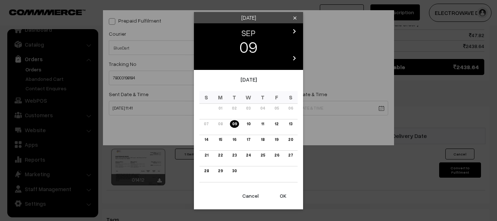
click at [291, 124] on link "13" at bounding box center [291, 124] width 8 height 8
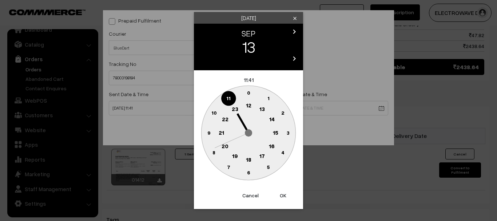
click at [285, 195] on button "OK" at bounding box center [283, 195] width 29 height 16
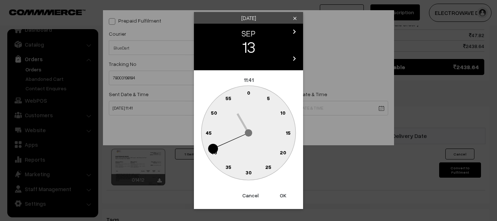
click at [285, 195] on button "OK" at bounding box center [283, 195] width 29 height 16
type input "13-09-2025 11:41"
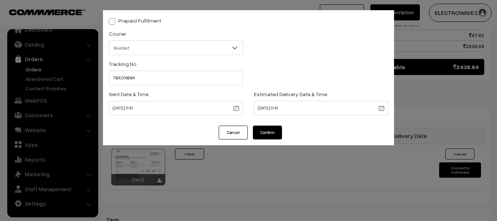
click at [270, 130] on button "Confirm" at bounding box center [267, 133] width 29 height 14
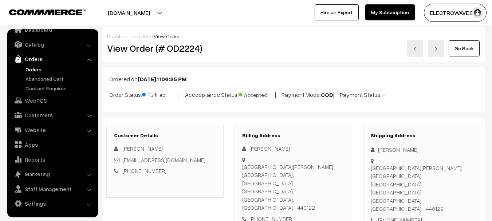
click at [410, 48] on link at bounding box center [415, 48] width 16 height 17
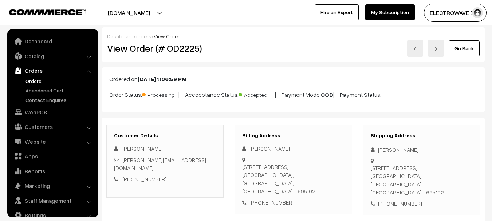
click at [181, 48] on h2 "View Order (# OD2225)" at bounding box center [165, 48] width 117 height 11
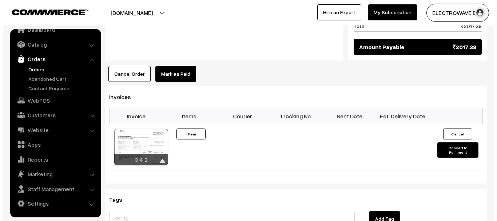
scroll to position [437, 0]
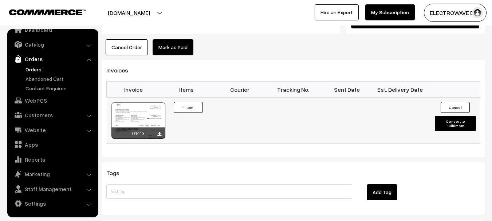
click at [454, 116] on button "Convert to Fulfilment" at bounding box center [454, 123] width 41 height 15
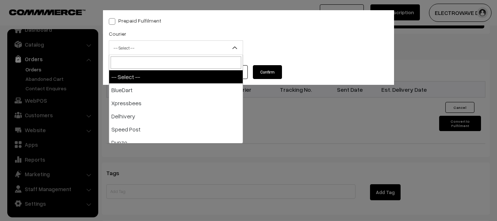
click at [177, 45] on span "-- Select --" at bounding box center [176, 47] width 134 height 13
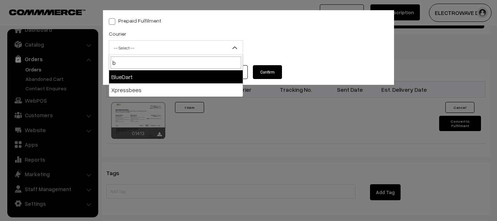
type input "b"
select select "2"
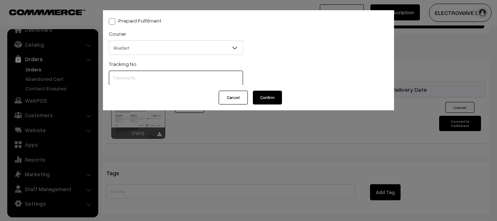
click at [156, 73] on input "text" at bounding box center [176, 78] width 134 height 15
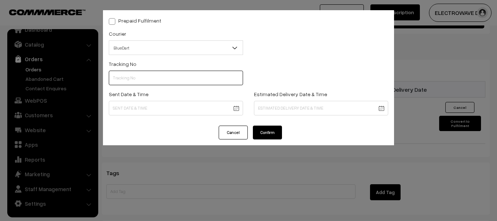
paste input "78003202616"
type input "78003202616"
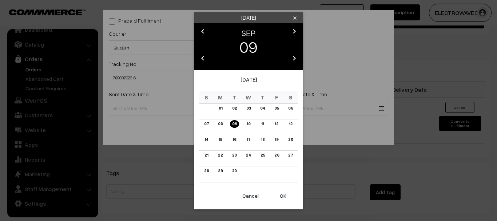
click at [286, 194] on button "OK" at bounding box center [283, 196] width 29 height 16
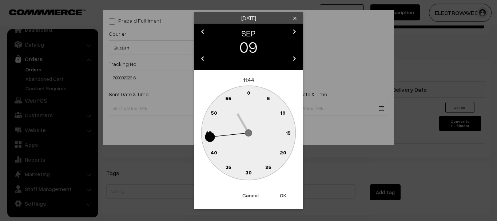
click at [286, 194] on button "OK" at bounding box center [283, 195] width 29 height 16
type input "[DATE] 11:44"
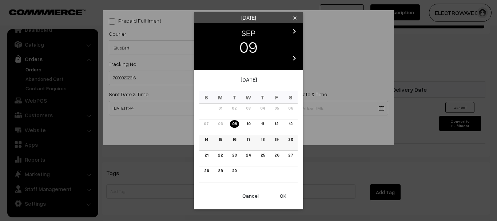
click at [222, 139] on link "15" at bounding box center [221, 140] width 8 height 8
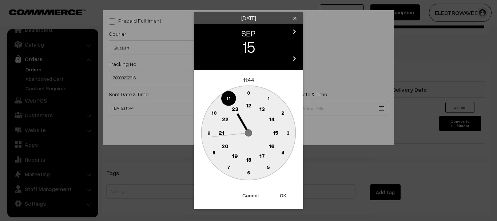
click at [281, 195] on button "OK" at bounding box center [283, 195] width 29 height 16
click at [282, 195] on button "OK" at bounding box center [283, 195] width 29 height 16
type input "15-09-2025 11:44"
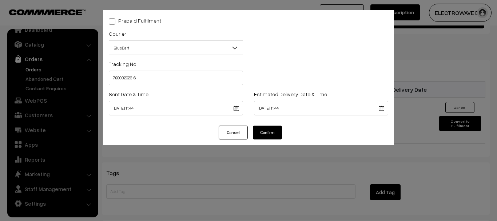
click at [270, 134] on button "Confirm" at bounding box center [267, 133] width 29 height 14
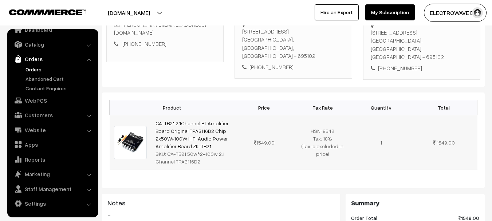
scroll to position [36, 0]
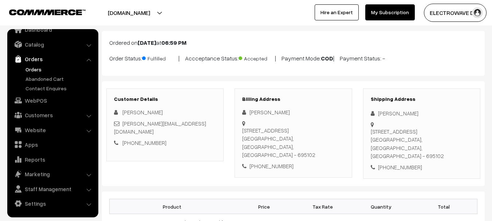
click at [392, 163] on div "+91 7907277826" at bounding box center [421, 167] width 102 height 8
click at [395, 163] on div "+91 7907277826" at bounding box center [421, 167] width 102 height 8
copy div "7907277826"
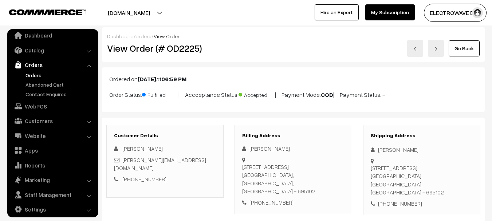
scroll to position [0, 0]
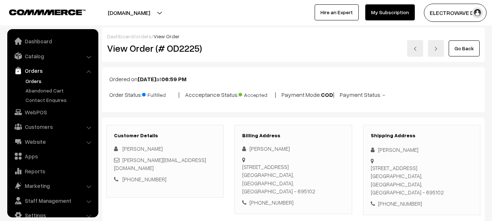
click at [35, 79] on link "Orders" at bounding box center [60, 81] width 72 height 8
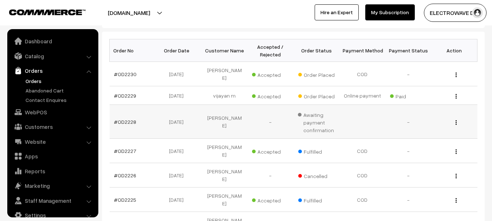
scroll to position [12, 0]
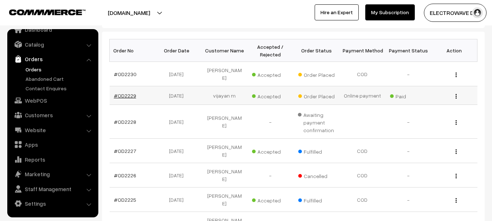
click at [122, 92] on link "#OD2229" at bounding box center [125, 95] width 22 height 6
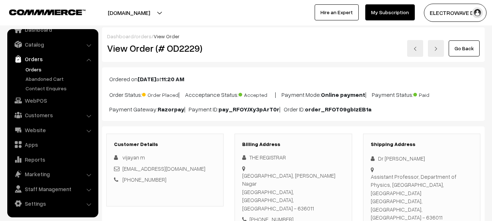
click at [409, 45] on link at bounding box center [415, 48] width 16 height 17
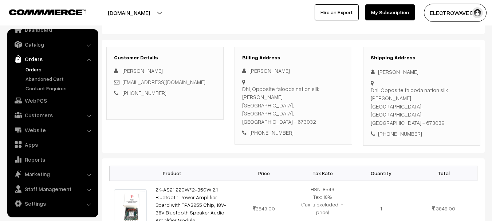
scroll to position [73, 0]
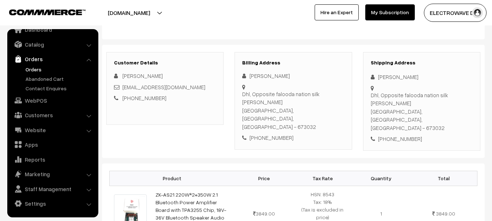
click at [401, 135] on div "+91 8138889194" at bounding box center [421, 139] width 102 height 8
copy div "8138889194"
click at [382, 82] on div "Shipping Address AKSHAY SAGAR Dhl, Opposite falooda nation silk streat KOZHIKOD…" at bounding box center [421, 101] width 117 height 99
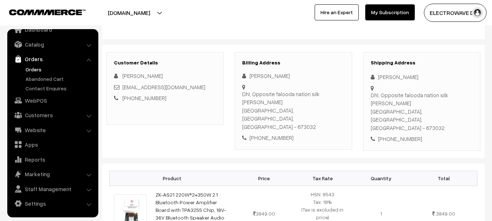
click at [384, 78] on div "[PERSON_NAME]" at bounding box center [421, 77] width 102 height 8
copy div "AKSHAY"
click at [406, 77] on div "AKSHAY SAGAR" at bounding box center [421, 77] width 102 height 8
click at [406, 77] on div "[PERSON_NAME]" at bounding box center [421, 77] width 102 height 8
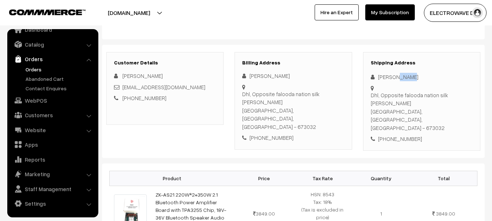
copy div "SAGAR"
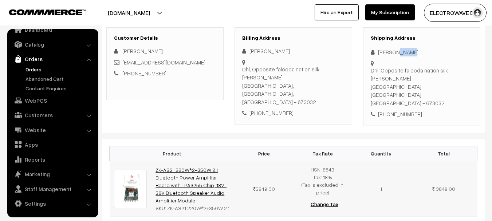
scroll to position [109, 0]
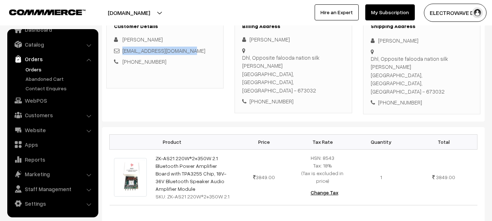
drag, startPoint x: 198, startPoint y: 54, endPoint x: 131, endPoint y: 51, distance: 67.0
click at [122, 52] on div "akshaysagar2889@gmail.com" at bounding box center [165, 51] width 102 height 8
copy link "akshaysagar2889@gmail.com"
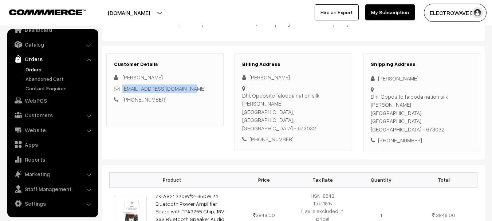
scroll to position [0, 0]
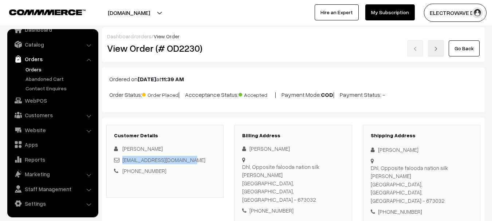
copy link "akshaysagar2889@gmail.com"
click at [408, 207] on div "+91 8138889194" at bounding box center [421, 211] width 102 height 8
copy div "8138889194"
drag, startPoint x: 375, startPoint y: 147, endPoint x: 464, endPoint y: 160, distance: 89.3
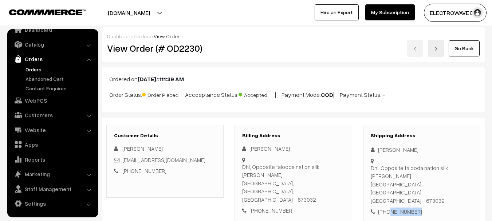
click at [464, 160] on div "Shipping Address AKSHAY SAGAR Dhl, Opposite falooda nation silk streat KOZHIKOD…" at bounding box center [421, 174] width 117 height 99
copy div "AKSHAY SAGAR Dhl, Opposite falooda nation silk streat"
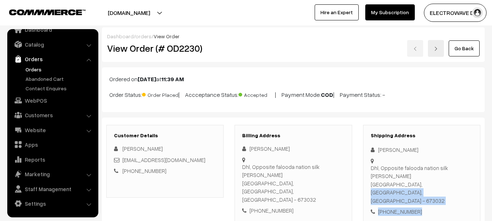
drag, startPoint x: 379, startPoint y: 169, endPoint x: 435, endPoint y: 184, distance: 58.0
click at [435, 184] on div "Shipping Address AKSHAY SAGAR Dhl, Opposite falooda nation silk streat KOZHIKOD…" at bounding box center [421, 174] width 117 height 99
copy div "KOZHIKODE, Kerala, India - 673032 +91 8138889194"
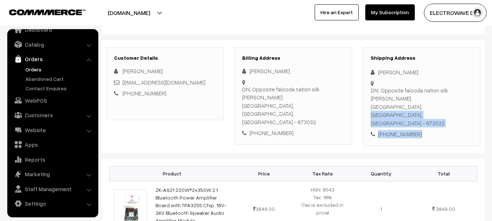
scroll to position [182, 0]
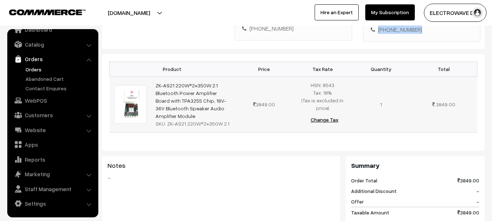
drag, startPoint x: 162, startPoint y: 81, endPoint x: 153, endPoint y: 60, distance: 23.1
click at [153, 76] on td "ZK-AS21 220W*2+350W 2.1 Bluetooth Power Amplifier Board with TPA3255 Chip, 18V-…" at bounding box center [193, 104] width 84 height 56
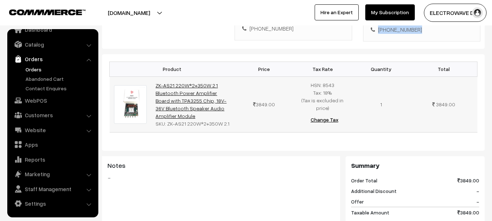
copy link "ZK-AS21 220W*2+350W 2.1 Bluetooth Power Amplifier Board with TPA3255 Chip, 18V-…"
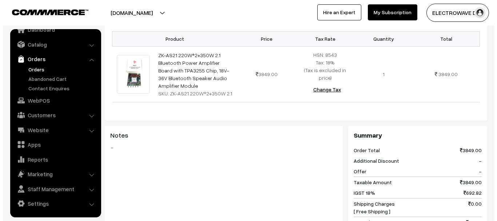
scroll to position [327, 0]
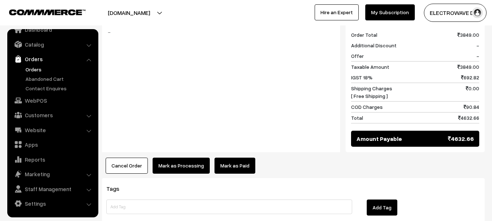
click at [187, 158] on button "Mark as Processing" at bounding box center [180, 166] width 57 height 16
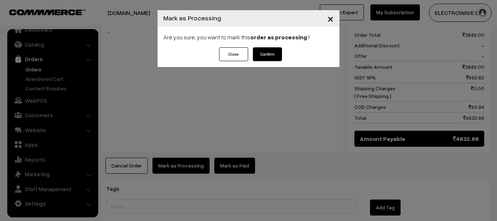
click at [271, 45] on div "Are you sure, you want to mark this order as processing ?" at bounding box center [249, 37] width 182 height 20
click at [267, 53] on button "Confirm" at bounding box center [267, 54] width 29 height 14
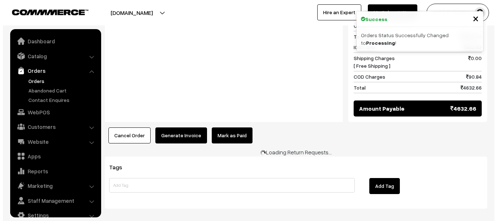
scroll to position [12, 0]
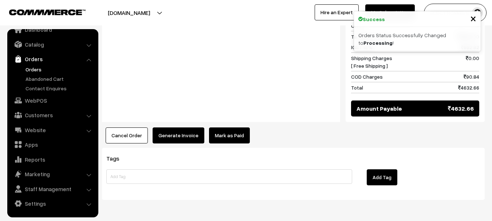
click at [180, 127] on button "Generate Invoice" at bounding box center [178, 135] width 52 height 16
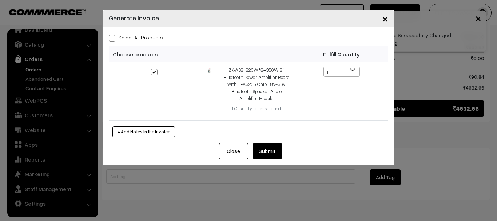
click at [278, 152] on button "Submit" at bounding box center [267, 151] width 29 height 16
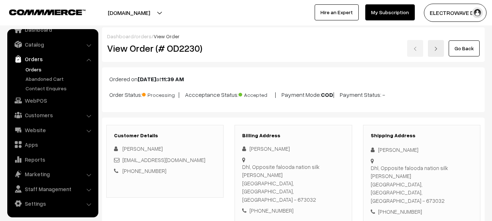
click at [185, 52] on h2 "View Order (# OD2230)" at bounding box center [165, 48] width 117 height 11
copy h2 "OD2230"
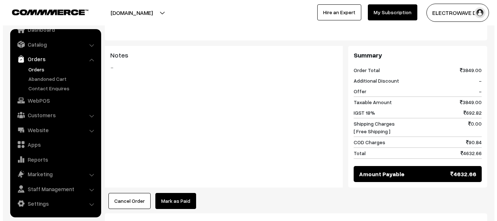
scroll to position [364, 0]
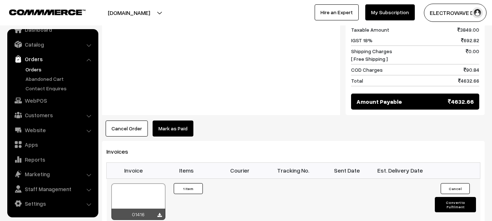
click at [439, 197] on button "Convert to Fulfilment" at bounding box center [454, 204] width 41 height 15
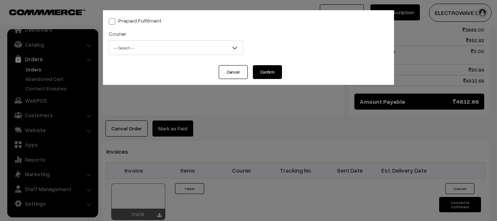
click at [153, 51] on span "-- Select --" at bounding box center [176, 47] width 134 height 13
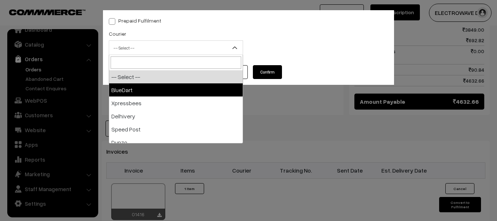
select select "2"
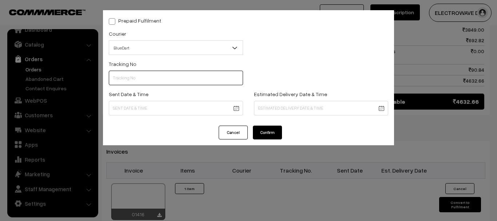
click at [176, 83] on input "text" at bounding box center [176, 78] width 134 height 15
click at [178, 79] on input "text" at bounding box center [176, 78] width 134 height 15
paste input "78003240280"
type input "78003240280"
click at [182, 106] on body "Thank you for showing interest. Our team will call you shortly. Close dhruvpro.…" at bounding box center [248, 29] width 497 height 786
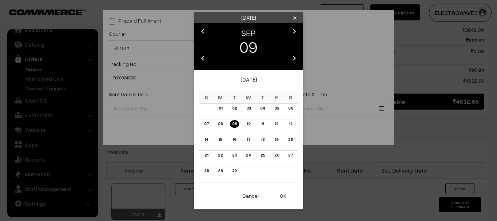
click at [277, 196] on button "OK" at bounding box center [283, 196] width 29 height 16
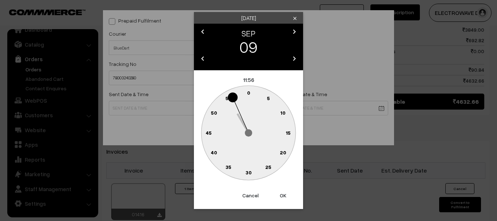
click at [277, 196] on button "OK" at bounding box center [283, 195] width 29 height 16
type input "09-09-2025 11:56"
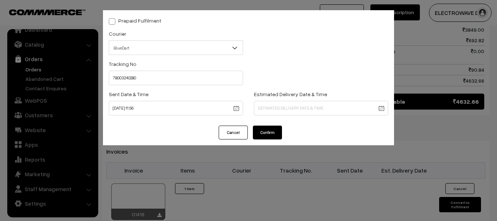
click at [267, 107] on body "Thank you for showing interest. Our team will call you shortly. Close dhruvpro.…" at bounding box center [248, 29] width 497 height 786
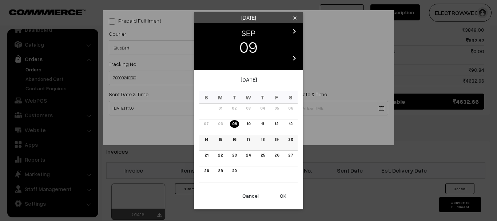
click at [222, 139] on link "15" at bounding box center [221, 140] width 8 height 8
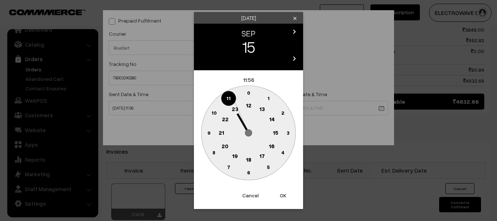
click at [279, 193] on button "OK" at bounding box center [283, 195] width 29 height 16
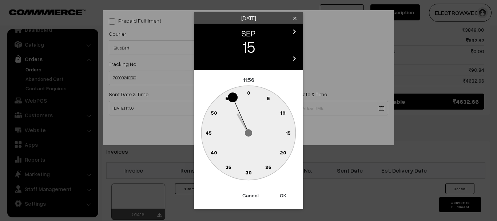
click at [279, 193] on button "OK" at bounding box center [283, 195] width 29 height 16
type input "15-09-2025 11:56"
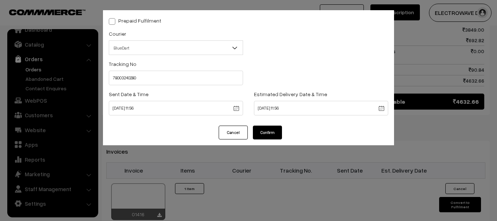
click at [268, 129] on button "Confirm" at bounding box center [267, 133] width 29 height 14
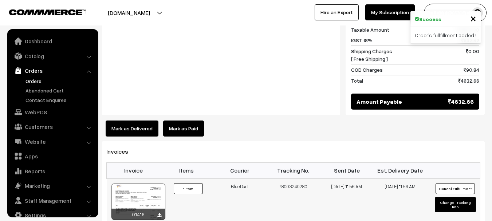
scroll to position [12, 0]
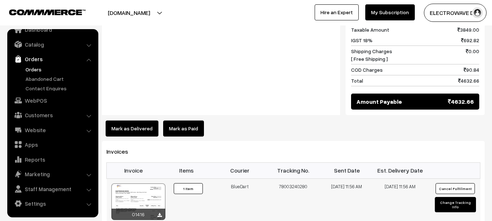
click at [127, 183] on div at bounding box center [138, 201] width 54 height 36
click at [36, 69] on link "Orders" at bounding box center [60, 69] width 72 height 8
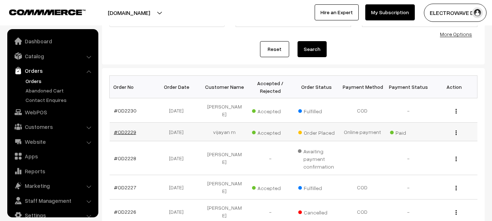
scroll to position [12, 0]
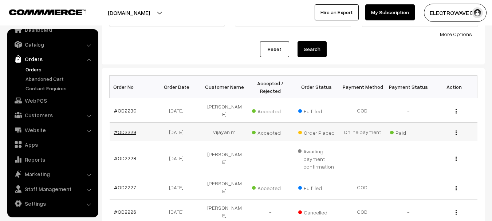
click at [131, 129] on link "#OD2229" at bounding box center [125, 132] width 22 height 6
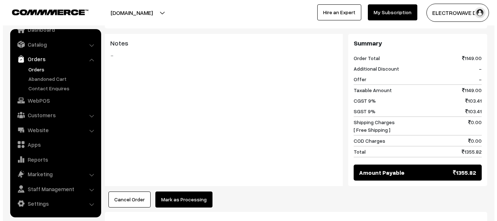
scroll to position [390, 0]
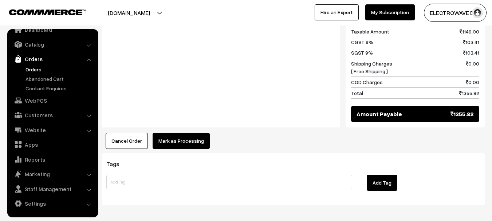
click at [192, 133] on button "Mark as Processing" at bounding box center [180, 141] width 57 height 16
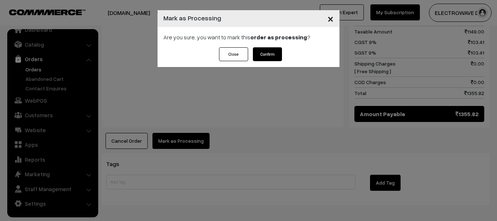
click at [266, 57] on button "Confirm" at bounding box center [267, 54] width 29 height 14
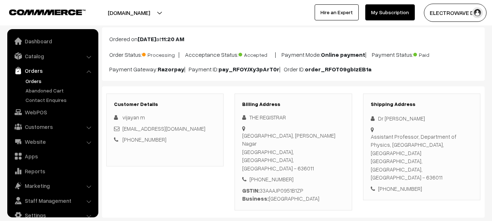
scroll to position [12, 0]
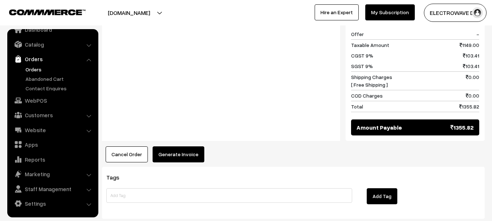
click at [166, 146] on button "Generate Invoice" at bounding box center [178, 154] width 52 height 16
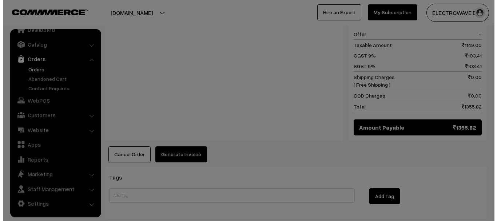
scroll to position [364, 0]
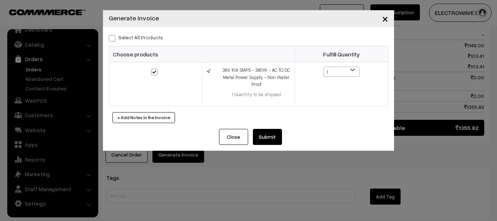
drag, startPoint x: 272, startPoint y: 132, endPoint x: 268, endPoint y: 133, distance: 4.4
click at [272, 132] on button "Submit" at bounding box center [267, 137] width 29 height 16
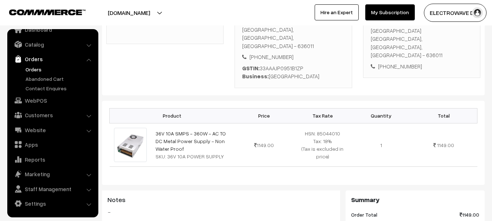
scroll to position [110, 0]
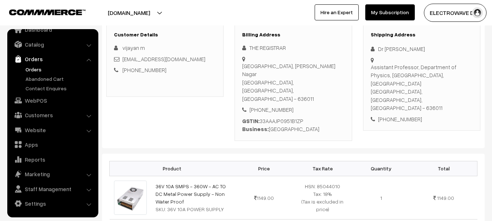
click at [431, 85] on div "Assistant Professor, Department of Physics, [GEOGRAPHIC_DATA], [GEOGRAPHIC_DATA…" at bounding box center [421, 87] width 102 height 49
copy div "636011"
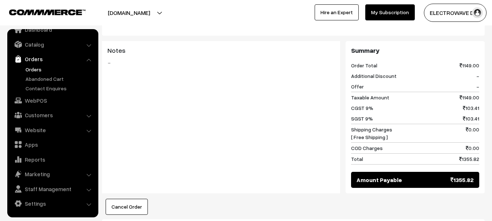
scroll to position [364, 0]
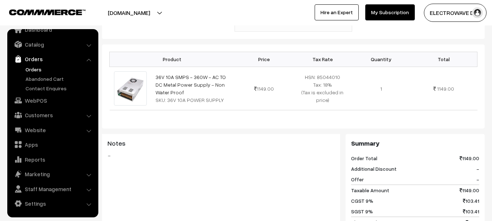
scroll to position [37, 0]
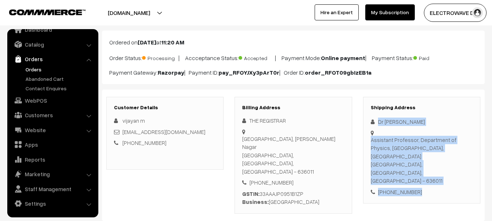
drag, startPoint x: 374, startPoint y: 120, endPoint x: 402, endPoint y: 150, distance: 40.7
click at [421, 170] on div "Shipping Address Dr [PERSON_NAME] Assistant Professor, Department of Physics, […" at bounding box center [421, 150] width 117 height 107
copy div "Dr R RAMESH Assistant Professor, Department of Physics, Periyar University, Sal…"
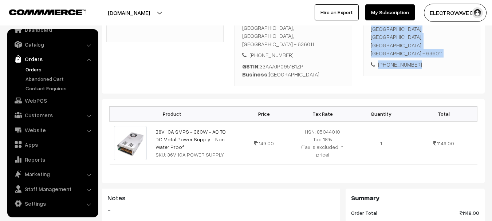
scroll to position [182, 0]
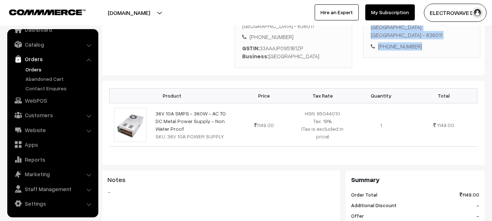
click at [36, 68] on link "Orders" at bounding box center [60, 69] width 72 height 8
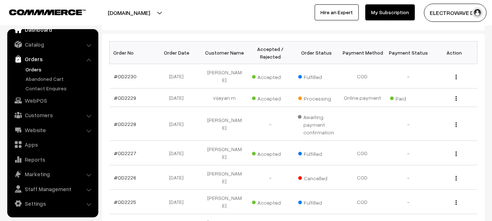
scroll to position [36, 0]
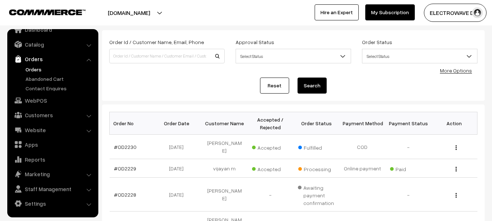
click at [25, 72] on link "Orders" at bounding box center [60, 69] width 72 height 8
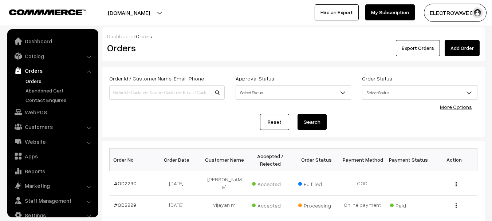
scroll to position [12, 0]
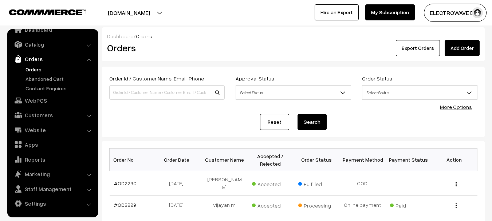
drag, startPoint x: 135, startPoint y: 17, endPoint x: 134, endPoint y: 35, distance: 17.2
click at [135, 19] on button "[DOMAIN_NAME]" at bounding box center [128, 13] width 93 height 18
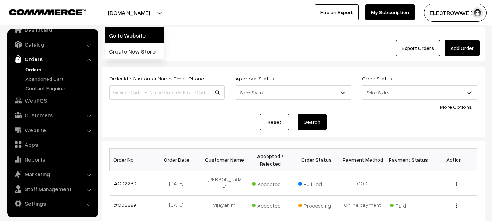
click at [133, 36] on link "Go to Website" at bounding box center [134, 35] width 58 height 16
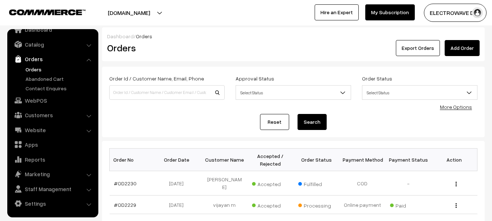
click at [32, 72] on link "Orders" at bounding box center [60, 69] width 72 height 8
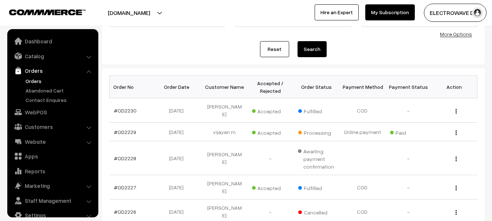
click at [152, 12] on button "[DOMAIN_NAME]" at bounding box center [128, 13] width 93 height 18
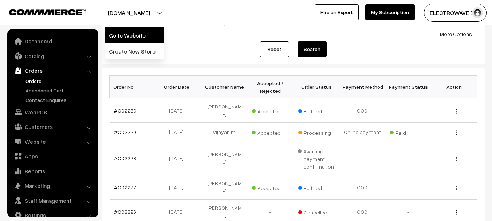
click at [144, 35] on link "Go to Website" at bounding box center [134, 35] width 58 height 16
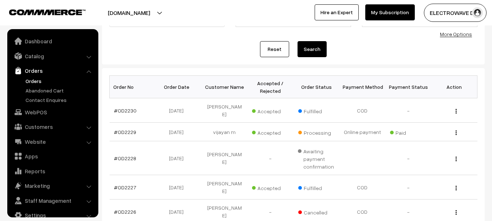
click at [35, 81] on link "Orders" at bounding box center [60, 81] width 72 height 8
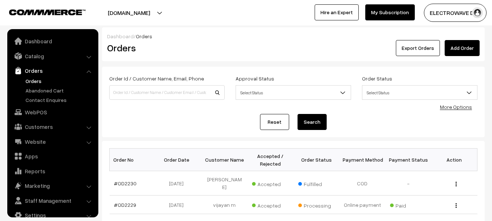
scroll to position [12, 0]
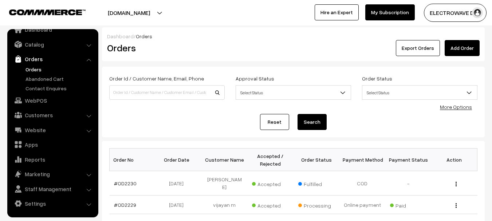
click at [32, 67] on link "Orders" at bounding box center [60, 69] width 72 height 8
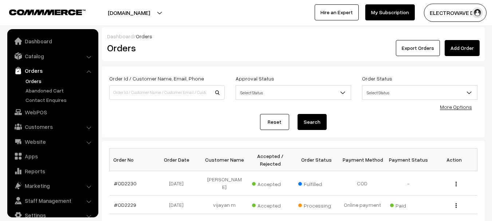
scroll to position [12, 0]
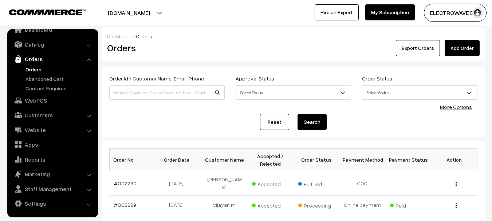
click at [31, 69] on link "Orders" at bounding box center [60, 69] width 72 height 8
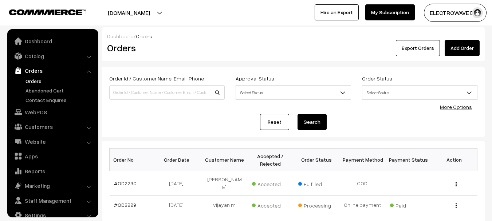
scroll to position [12, 0]
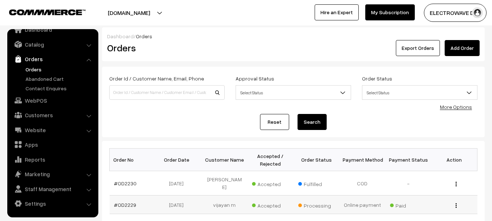
click at [126, 202] on td "#OD2229" at bounding box center [133, 204] width 46 height 19
click at [126, 202] on link "#OD2229" at bounding box center [125, 205] width 22 height 6
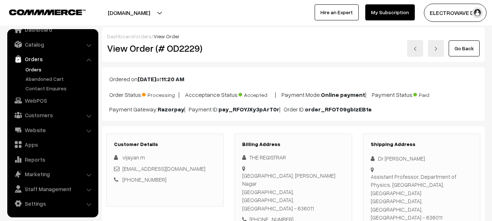
click at [32, 68] on link "Orders" at bounding box center [60, 69] width 72 height 8
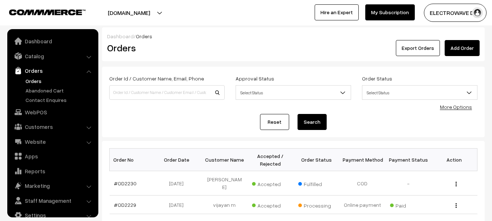
scroll to position [12, 0]
